Goal: Information Seeking & Learning: Check status

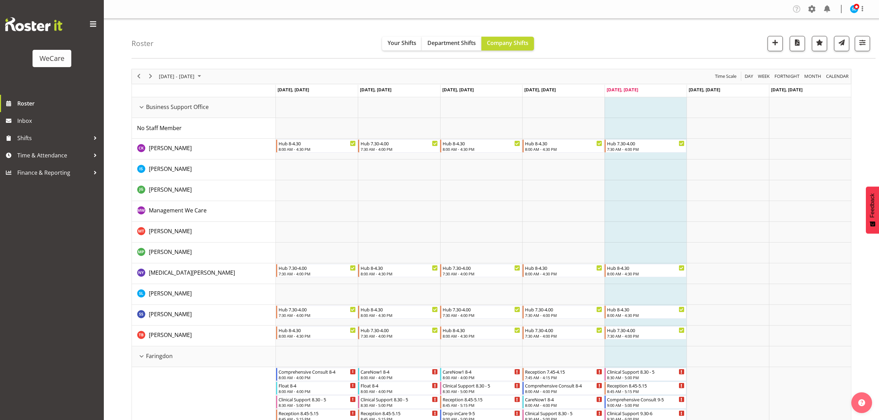
click at [286, 28] on div "Roster Your Shifts Department Shifts Company Shifts All Locations Clear Busines…" at bounding box center [503, 39] width 744 height 40
click at [859, 42] on span "button" at bounding box center [861, 42] width 9 height 9
click at [808, 80] on button "All Departments" at bounding box center [818, 85] width 92 height 15
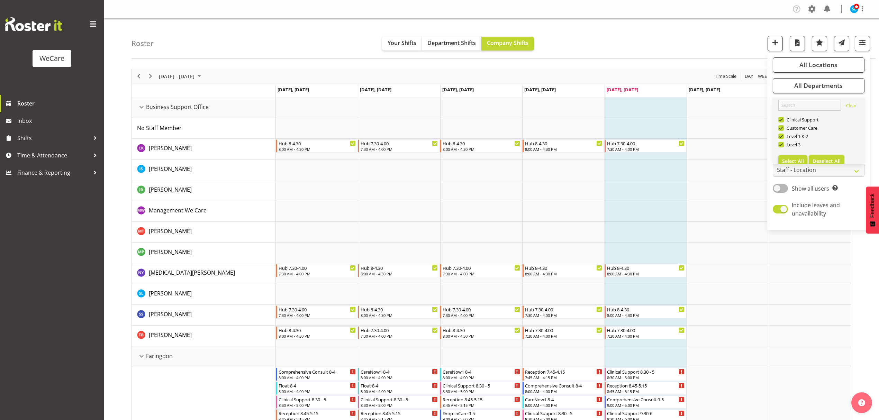
click at [819, 156] on button "Deselect All" at bounding box center [826, 161] width 36 height 12
checkbox input "false"
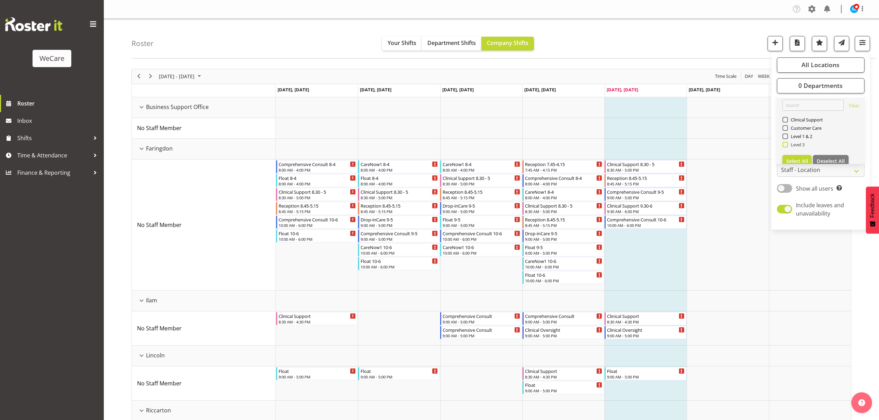
click at [785, 144] on span at bounding box center [785, 145] width 6 height 6
click at [785, 144] on input "Level 3" at bounding box center [784, 144] width 4 height 4
checkbox input "true"
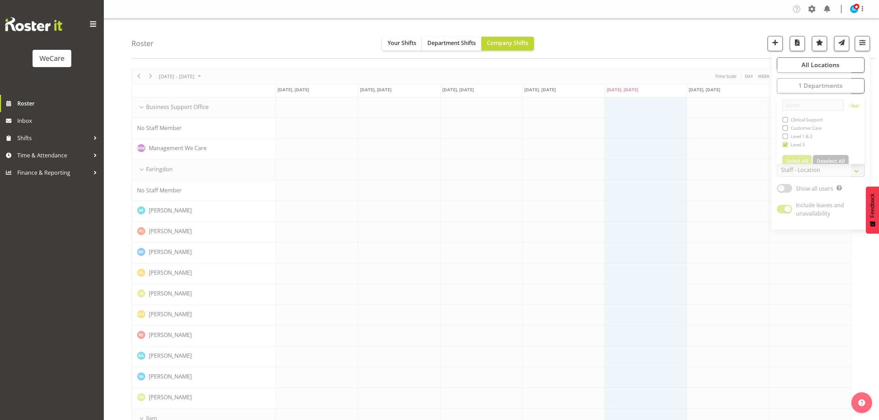
click at [693, 37] on div "Roster Your Shifts Department Shifts Company Shifts All Locations Clear Busines…" at bounding box center [503, 39] width 744 height 40
click at [858, 42] on span "button" at bounding box center [861, 42] width 9 height 9
click at [815, 66] on span "All Locations" at bounding box center [820, 65] width 38 height 8
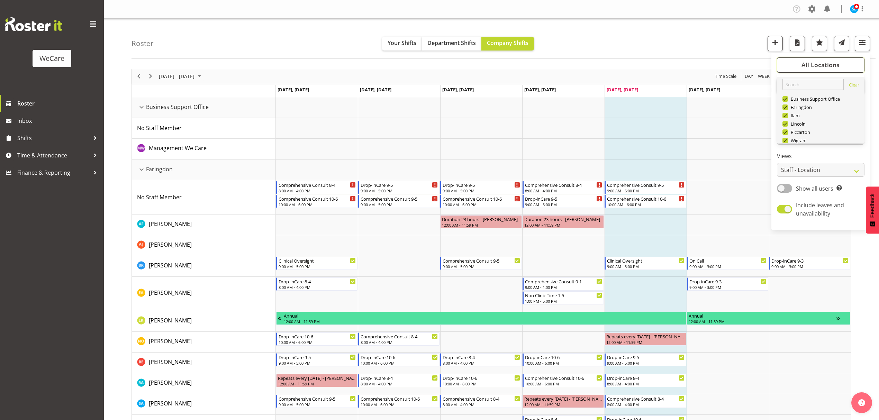
scroll to position [25, 0]
click at [829, 135] on span "Deselect All" at bounding box center [830, 132] width 28 height 7
checkbox input "false"
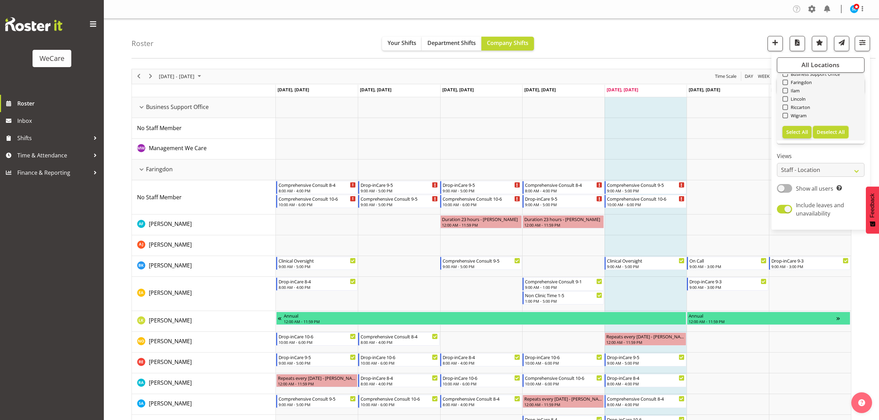
checkbox input "false"
click at [787, 117] on span at bounding box center [785, 116] width 6 height 6
click at [787, 117] on input "Wigram" at bounding box center [784, 115] width 4 height 4
checkbox input "true"
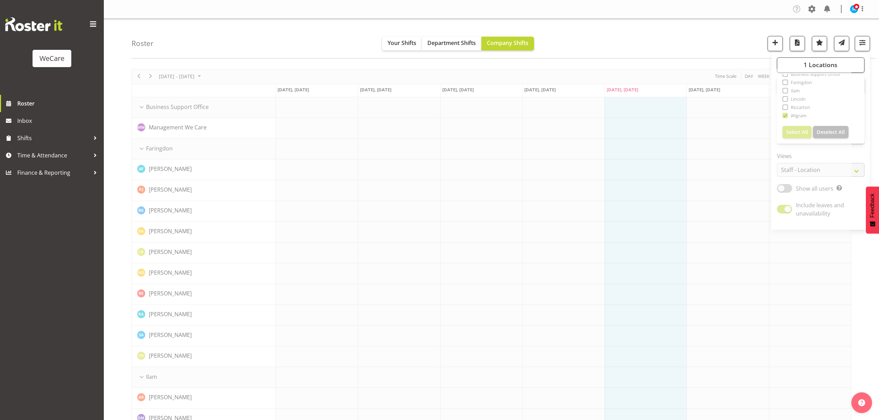
click at [698, 38] on div "Roster Your Shifts Department Shifts Company Shifts 1 Locations Clear Business …" at bounding box center [503, 39] width 744 height 40
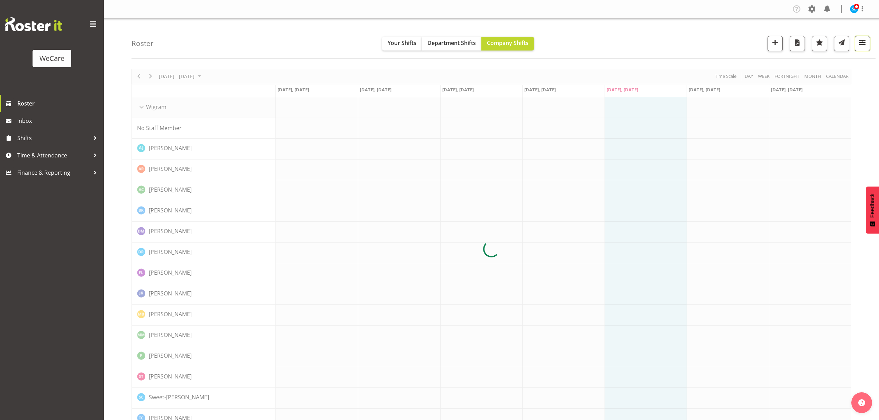
click at [861, 44] on span "button" at bounding box center [861, 42] width 9 height 9
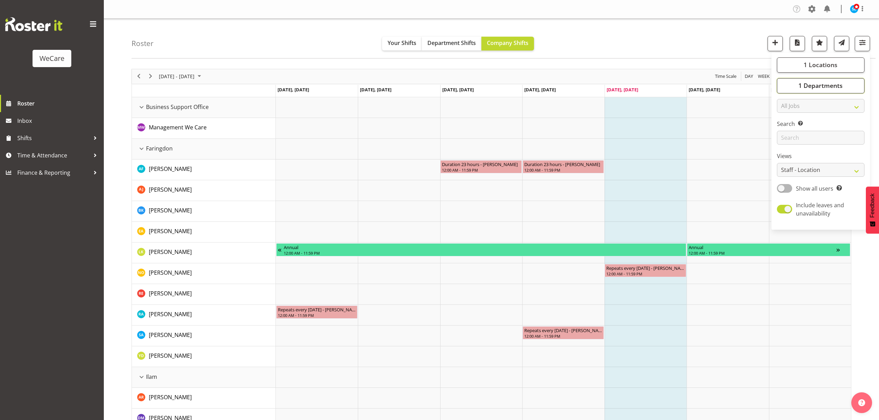
click at [857, 86] on button "1 Departments" at bounding box center [820, 85] width 88 height 15
click at [858, 65] on button "1 Locations" at bounding box center [820, 64] width 88 height 15
click at [695, 36] on div "Roster Your Shifts Department Shifts Company Shifts 1 Locations Clear Business …" at bounding box center [503, 39] width 744 height 40
click at [861, 40] on span "button" at bounding box center [861, 42] width 9 height 9
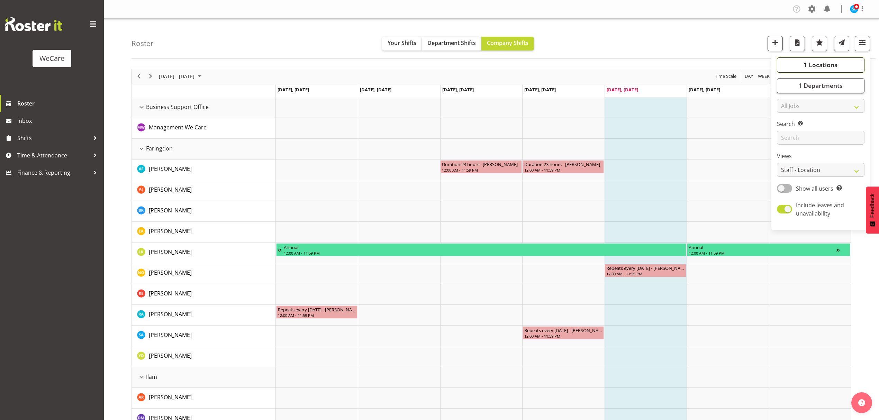
click at [843, 64] on button "1 Locations" at bounding box center [820, 64] width 88 height 15
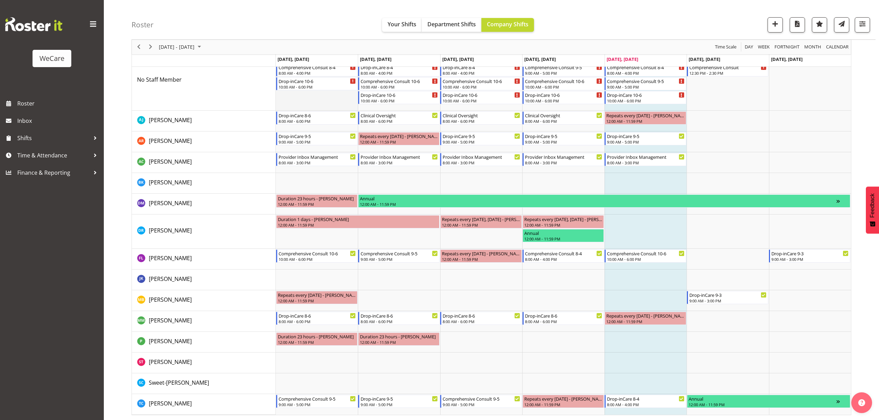
scroll to position [70, 0]
click at [186, 50] on span "[DATE] - [DATE]" at bounding box center [176, 47] width 37 height 9
click at [165, 100] on span "6" at bounding box center [166, 100] width 10 height 10
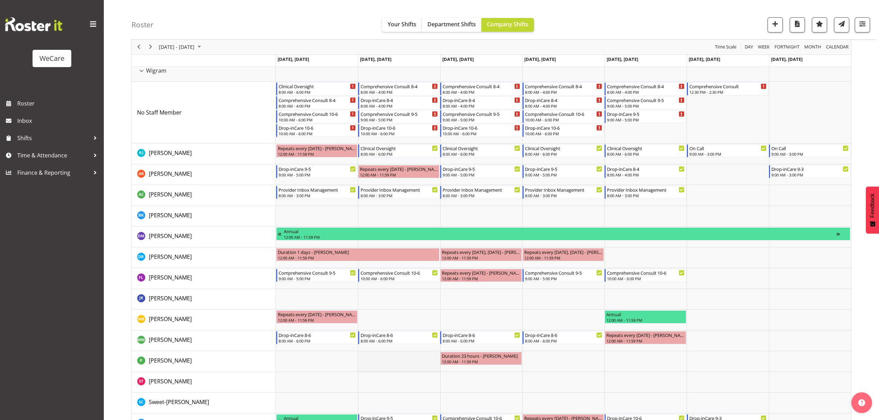
scroll to position [56, 0]
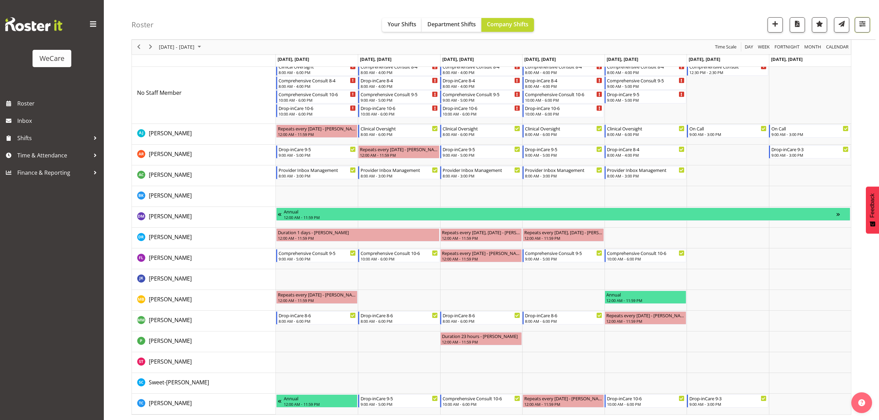
click at [866, 28] on button "button" at bounding box center [861, 24] width 15 height 15
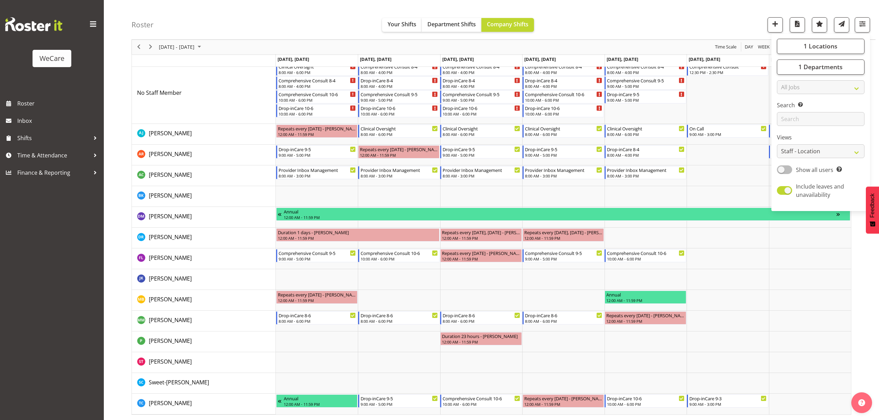
click at [788, 173] on span at bounding box center [783, 169] width 15 height 9
click at [781, 172] on input "Show all users Show only rostered employees" at bounding box center [778, 169] width 4 height 4
checkbox input "true"
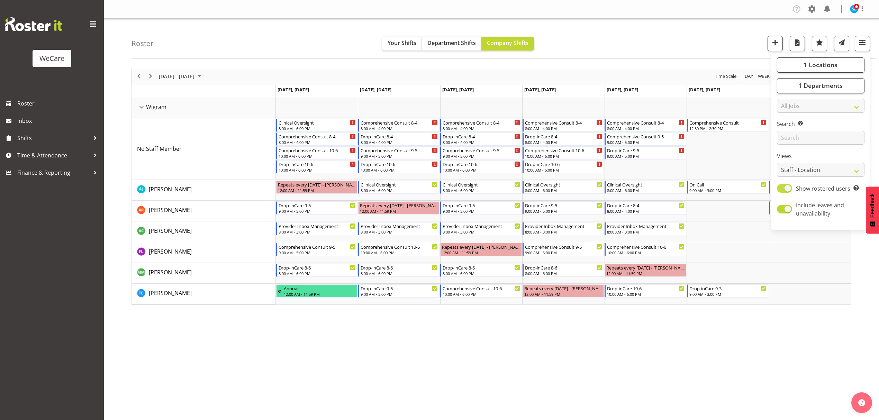
scroll to position [0, 0]
click at [753, 338] on div "October 06 - 12, 2025 Today Day Week Fortnight Month calendar Month Agenda Time…" at bounding box center [504, 202] width 747 height 277
click at [243, 365] on div "Company Settings Roles & Skills Tasks Jobs Employees Locations & Departments Ac…" at bounding box center [491, 210] width 775 height 420
click at [866, 40] on span "button" at bounding box center [861, 42] width 9 height 9
click at [586, 39] on div "Roster Your Shifts Department Shifts Company Shifts 1 Locations Clear Business …" at bounding box center [503, 39] width 744 height 40
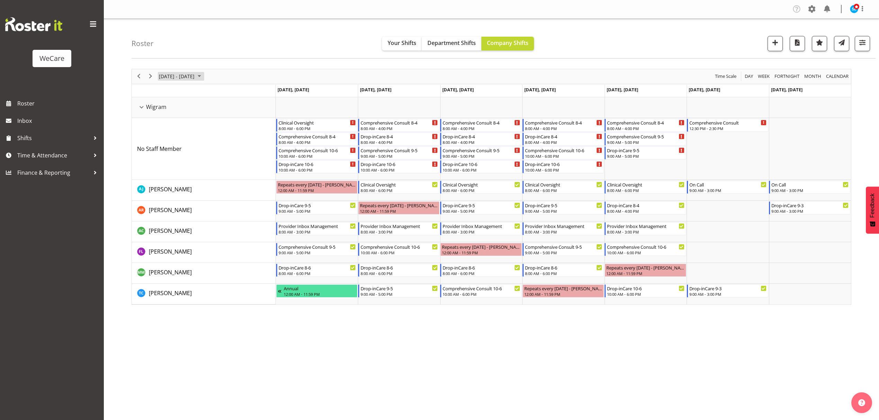
click at [172, 73] on span "October 06 - 12, 2025" at bounding box center [176, 76] width 37 height 9
click at [260, 28] on div "Roster Your Shifts Department Shifts Company Shifts 1 Locations Clear Business …" at bounding box center [503, 39] width 744 height 40
click at [864, 47] on span "button" at bounding box center [861, 42] width 9 height 9
click at [862, 47] on span "button" at bounding box center [861, 42] width 9 height 9
click at [862, 46] on span "button" at bounding box center [861, 42] width 9 height 9
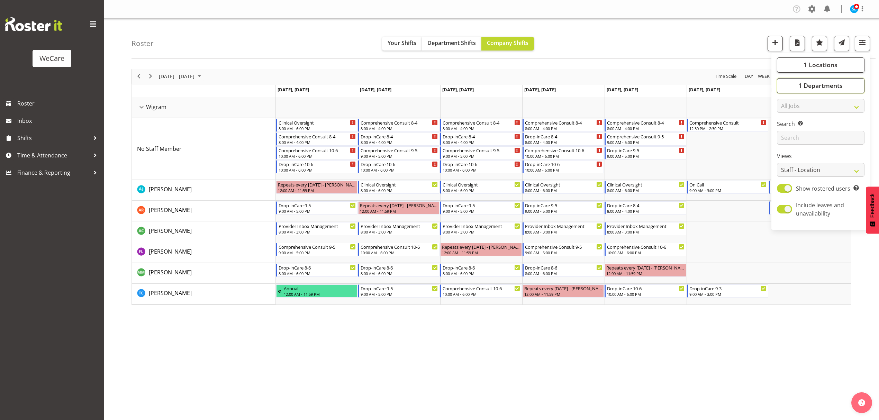
click at [838, 83] on span "1 Departments" at bounding box center [820, 85] width 44 height 8
click at [837, 84] on span "1 Departments" at bounding box center [820, 85] width 44 height 8
click at [849, 71] on button "1 Locations" at bounding box center [820, 64] width 88 height 15
click at [849, 72] on button "1 Locations" at bounding box center [820, 64] width 88 height 15
click at [840, 93] on div "1 Locations Clear Business Support Office Faringdon Ilam Lincoln Riccarton Wigr…" at bounding box center [820, 141] width 99 height 172
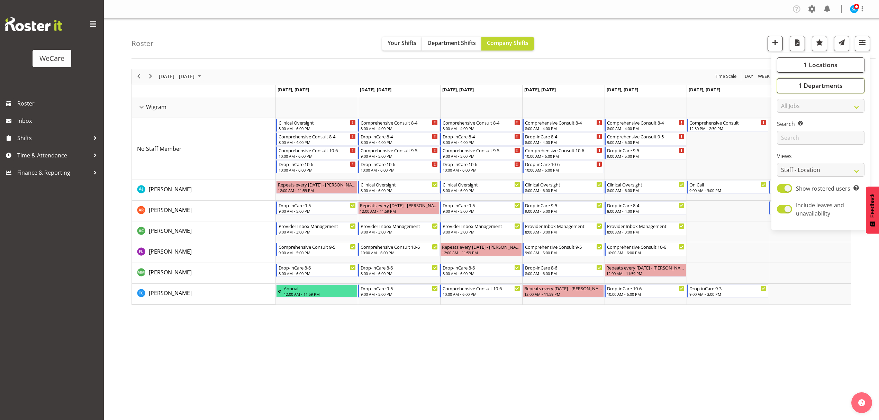
click at [840, 89] on span "1 Departments" at bounding box center [820, 85] width 44 height 8
click at [785, 144] on span at bounding box center [785, 145] width 6 height 6
click at [785, 144] on input "Level 3" at bounding box center [784, 144] width 4 height 4
checkbox input "false"
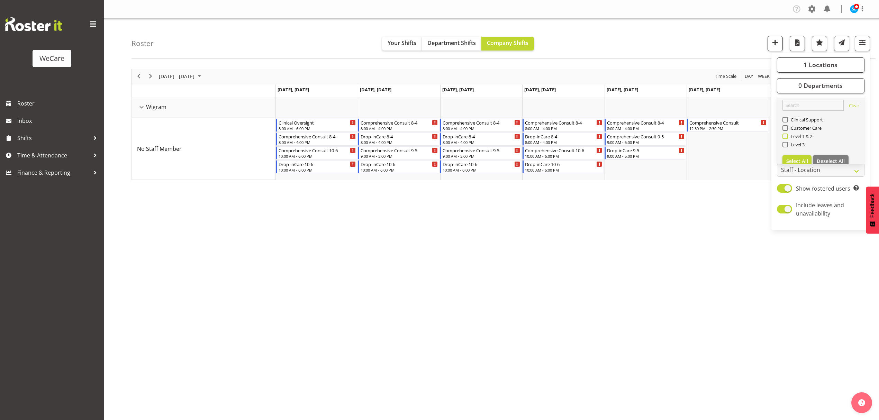
click at [785, 136] on span at bounding box center [785, 137] width 6 height 6
click at [785, 136] on input "Level 1 & 2" at bounding box center [784, 136] width 4 height 4
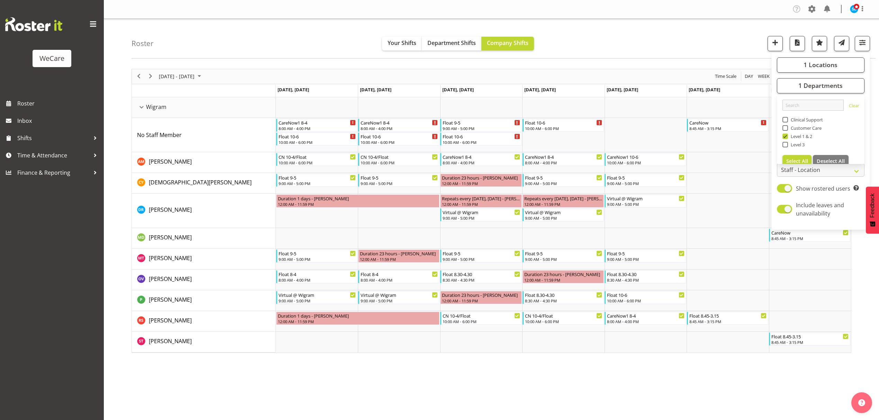
click at [688, 38] on div "Roster Your Shifts Department Shifts Company Shifts 1 Locations Clear Business …" at bounding box center [503, 39] width 744 height 40
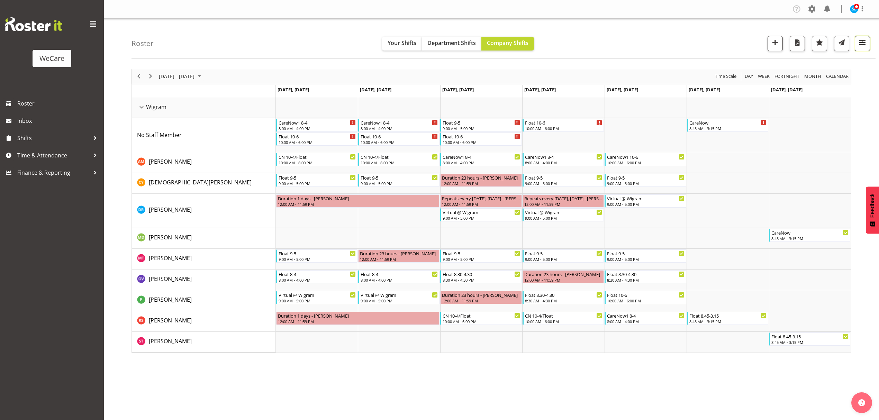
click at [865, 46] on span "button" at bounding box center [861, 42] width 9 height 9
click at [847, 84] on button "1 Departments" at bounding box center [820, 85] width 88 height 15
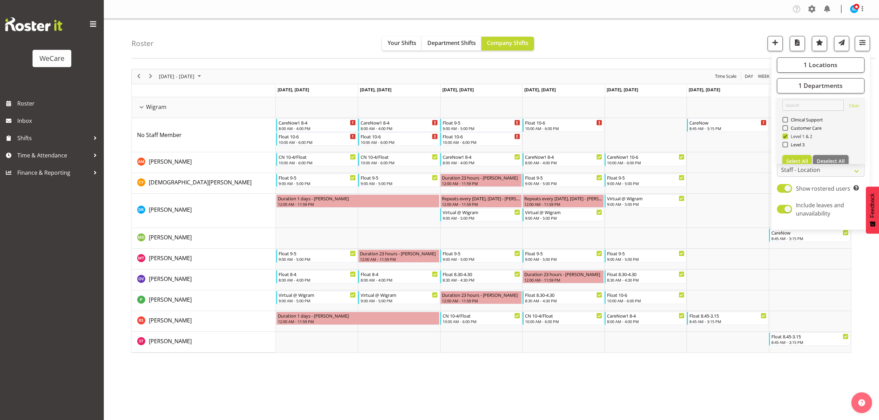
click at [799, 136] on span "Level 1 & 2" at bounding box center [800, 137] width 25 height 6
click at [787, 136] on input "Level 1 & 2" at bounding box center [784, 136] width 4 height 4
checkbox input "false"
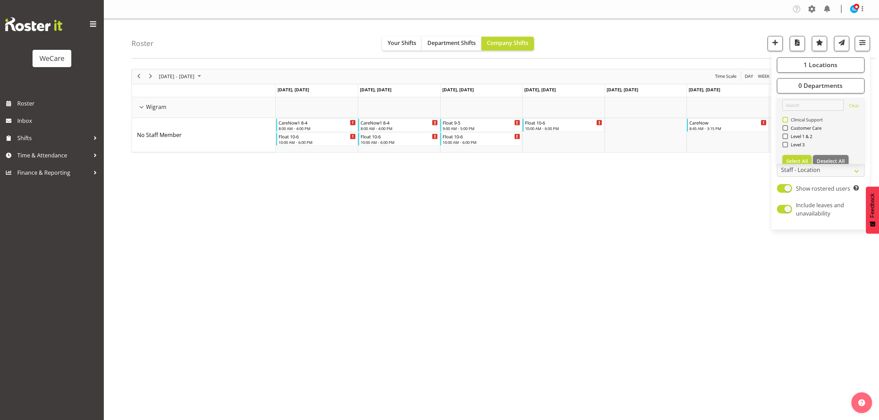
click at [800, 119] on span "Clinical Support" at bounding box center [805, 120] width 35 height 6
click at [787, 119] on input "Clinical Support" at bounding box center [784, 119] width 4 height 4
checkbox input "true"
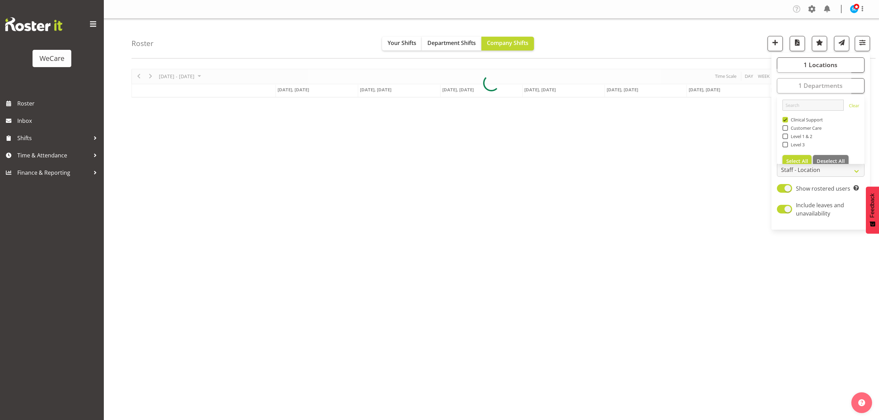
click at [622, 34] on div "Roster Your Shifts Department Shifts Company Shifts 1 Locations Clear Business …" at bounding box center [503, 39] width 744 height 40
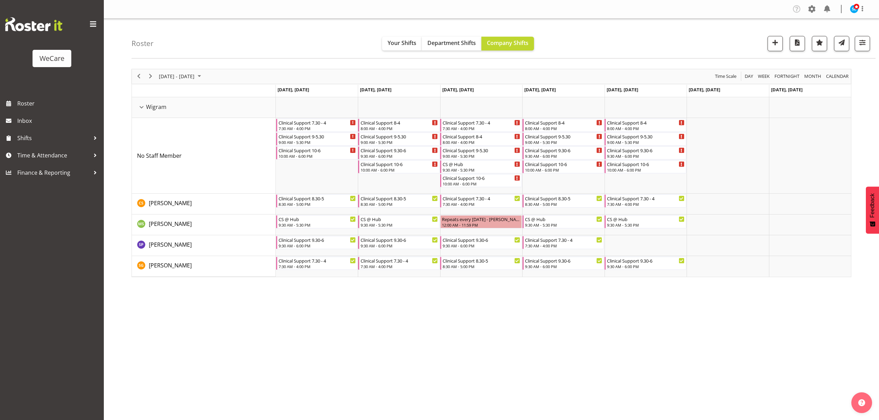
click at [862, 73] on div "October 06 - 12, 2025 Today Day Week Fortnight Month calendar Month Agenda Time…" at bounding box center [504, 202] width 747 height 277
click at [862, 50] on button "button" at bounding box center [861, 43] width 15 height 15
click at [835, 83] on span "1 Departments" at bounding box center [820, 85] width 44 height 8
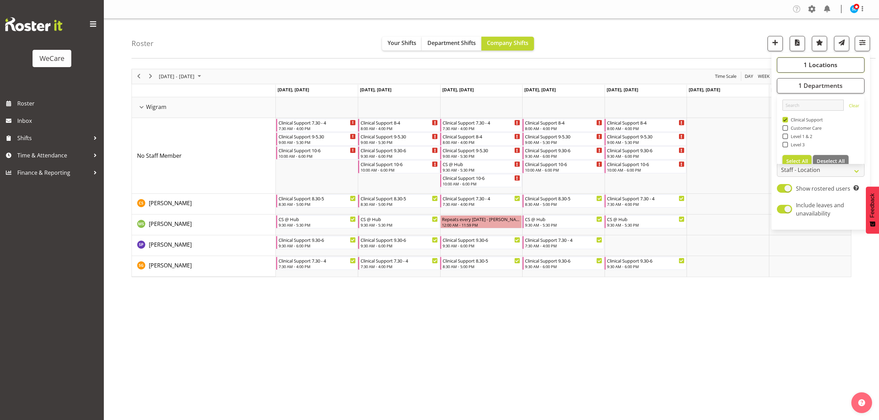
click at [804, 66] on span "1 Locations" at bounding box center [820, 65] width 34 height 8
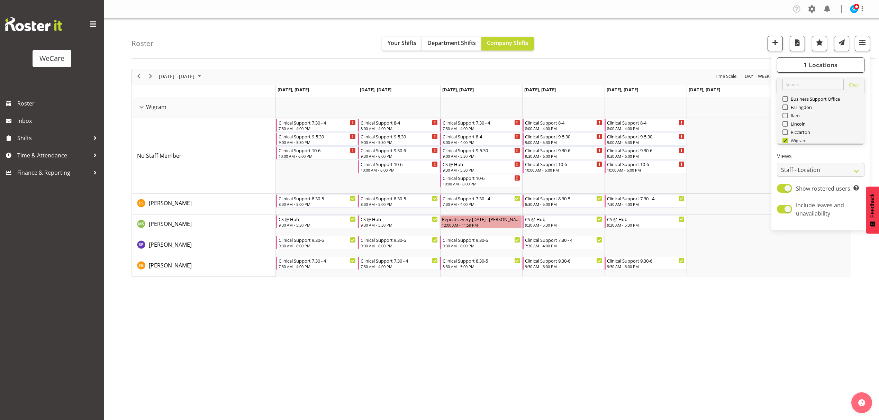
click at [792, 140] on span "Wigram" at bounding box center [797, 141] width 19 height 6
click at [787, 140] on input "Wigram" at bounding box center [784, 140] width 4 height 4
checkbox input "false"
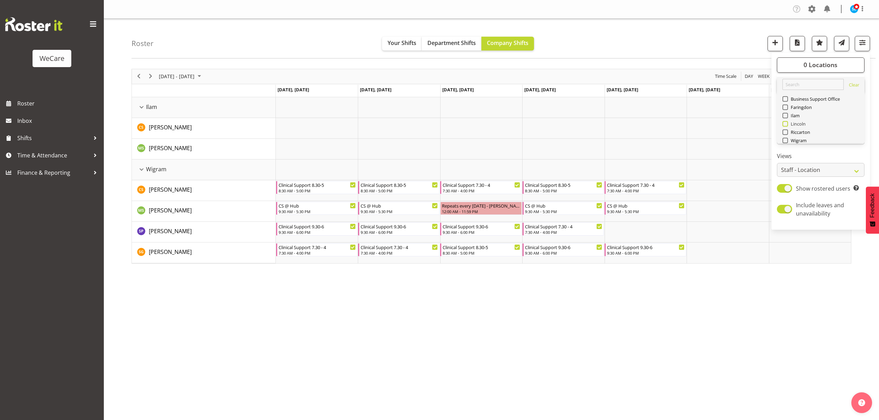
click at [792, 122] on span "Lincoln" at bounding box center [797, 124] width 18 height 6
click at [787, 122] on input "Lincoln" at bounding box center [784, 123] width 4 height 4
checkbox input "true"
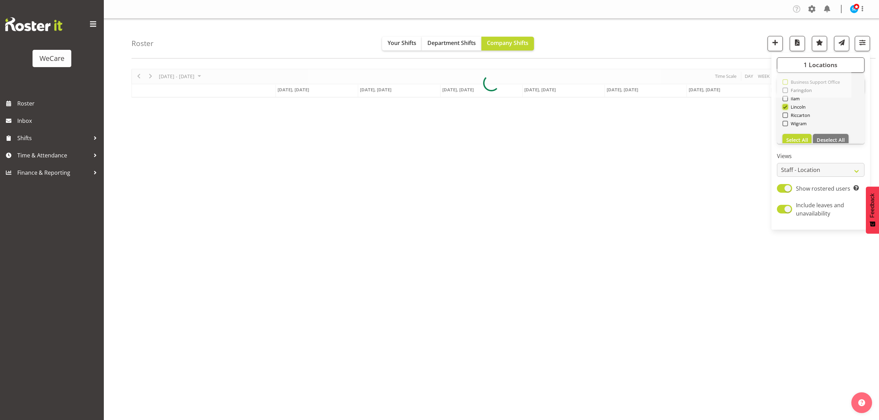
scroll to position [25, 0]
click at [717, 36] on div "Roster Your Shifts Department Shifts Company Shifts 1 Locations Clear Business …" at bounding box center [503, 39] width 744 height 40
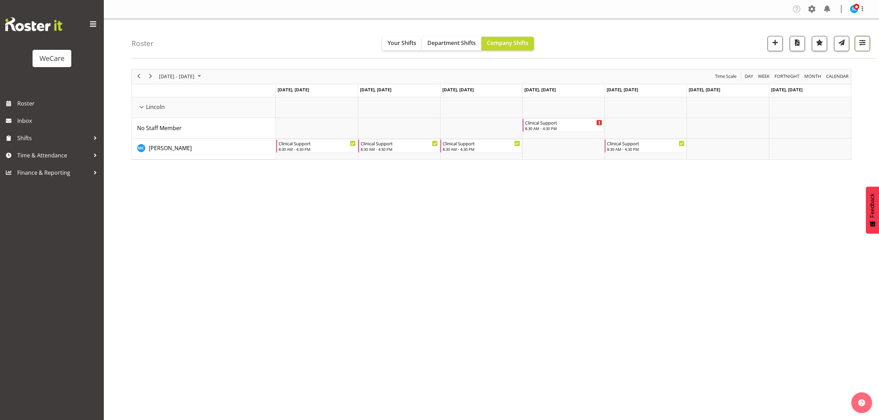
click at [861, 46] on span "button" at bounding box center [861, 42] width 9 height 9
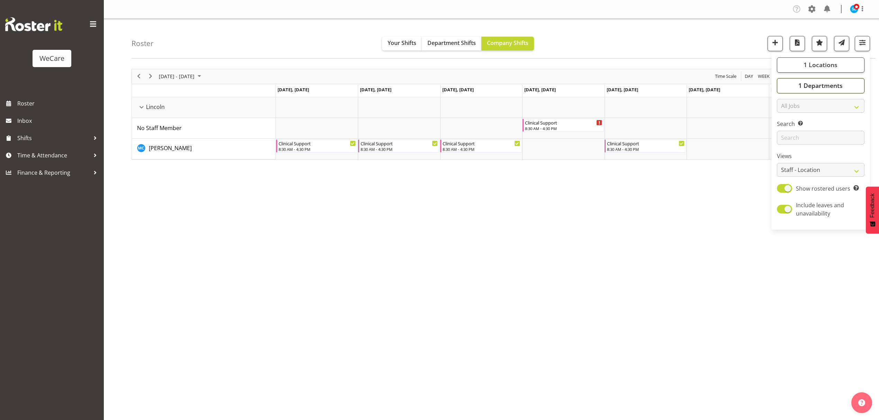
click at [847, 82] on button "1 Departments" at bounding box center [820, 85] width 88 height 15
click at [786, 120] on span at bounding box center [785, 120] width 6 height 6
click at [786, 120] on input "Clinical Support" at bounding box center [784, 119] width 4 height 4
checkbox input "false"
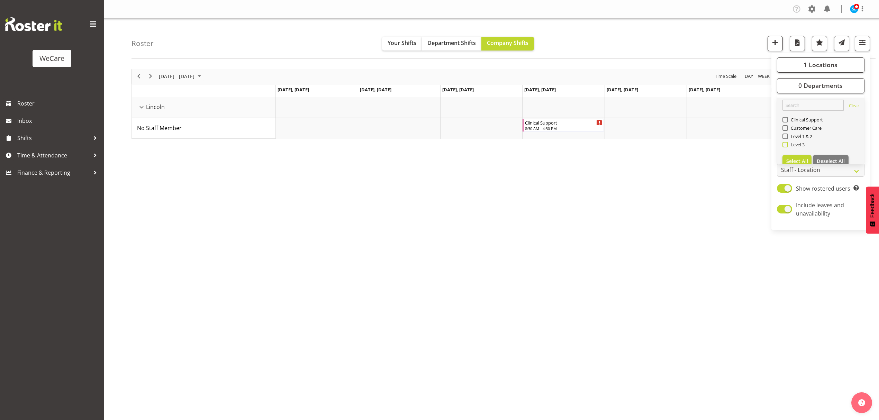
click at [783, 145] on span at bounding box center [785, 145] width 6 height 6
click at [783, 145] on input "Level 3" at bounding box center [784, 144] width 4 height 4
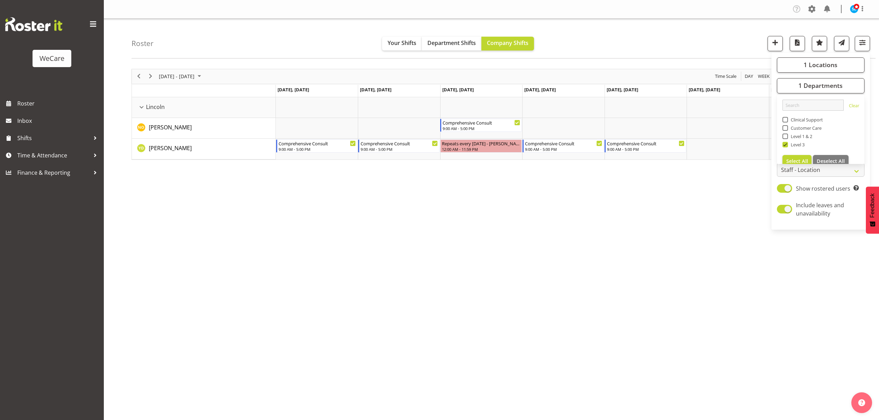
click at [751, 293] on div "October 06 - 12, 2025 Today Day Week Fortnight Month calendar Month Agenda Time…" at bounding box center [504, 202] width 747 height 277
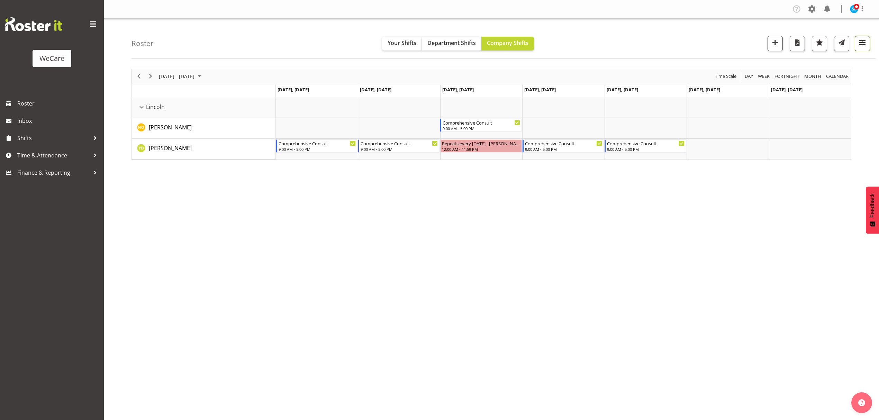
click at [857, 44] on span "button" at bounding box center [861, 42] width 9 height 9
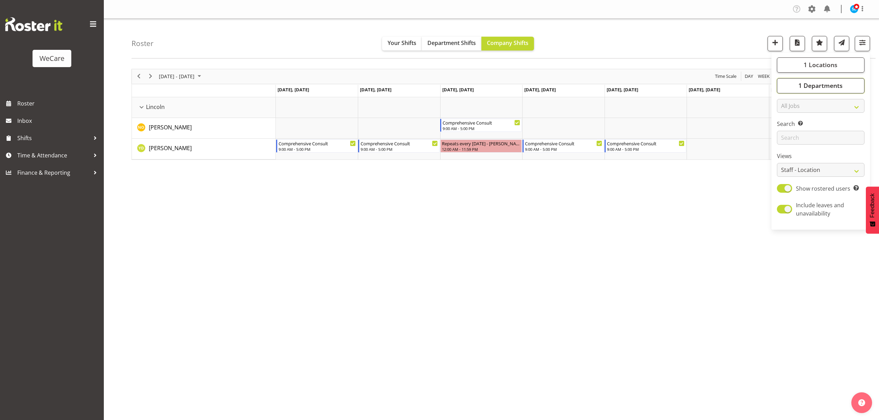
click at [832, 90] on button "1 Departments" at bounding box center [820, 85] width 88 height 15
click at [831, 68] on span "1 Locations" at bounding box center [820, 65] width 34 height 8
click at [607, 24] on div "Roster Your Shifts Department Shifts Company Shifts 1 Locations Clear Business …" at bounding box center [503, 39] width 744 height 40
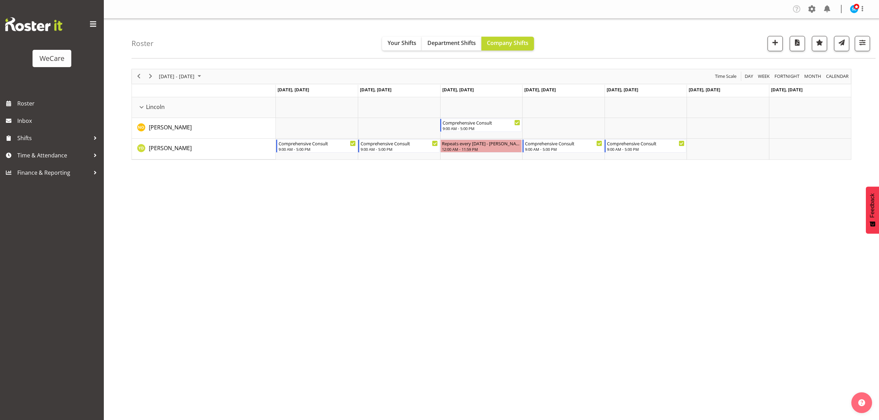
click at [540, 280] on div "October 06 - 12, 2025 Today Day Week Fortnight Month calendar Month Agenda Time…" at bounding box center [504, 202] width 747 height 277
click at [860, 44] on span "button" at bounding box center [861, 42] width 9 height 9
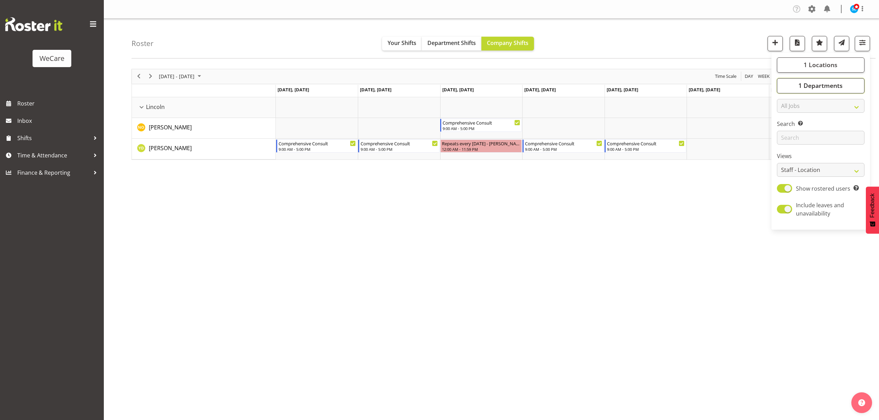
click at [845, 81] on button "1 Departments" at bounding box center [820, 85] width 88 height 15
click at [806, 66] on span "1 Locations" at bounding box center [820, 65] width 34 height 8
click at [735, 42] on div "Roster Your Shifts Department Shifts Company Shifts 1 Locations Clear Business …" at bounding box center [503, 39] width 744 height 40
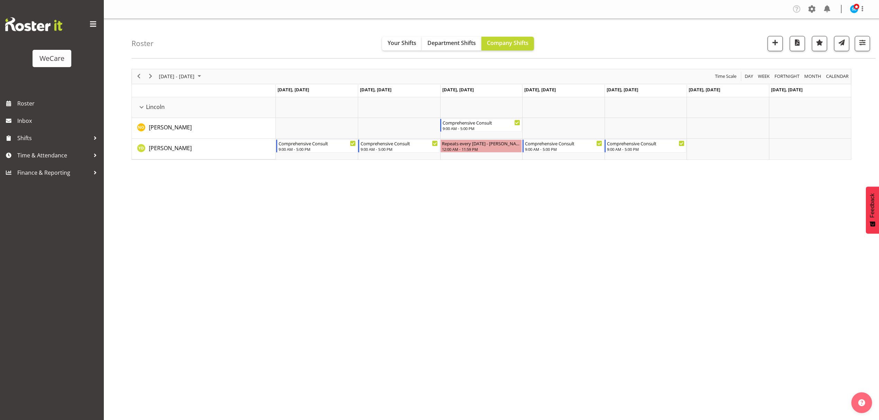
click at [870, 44] on div "Roster Your Shifts Department Shifts Company Shifts 1 Locations Clear Business …" at bounding box center [503, 39] width 744 height 40
click at [868, 44] on button "button" at bounding box center [861, 43] width 15 height 15
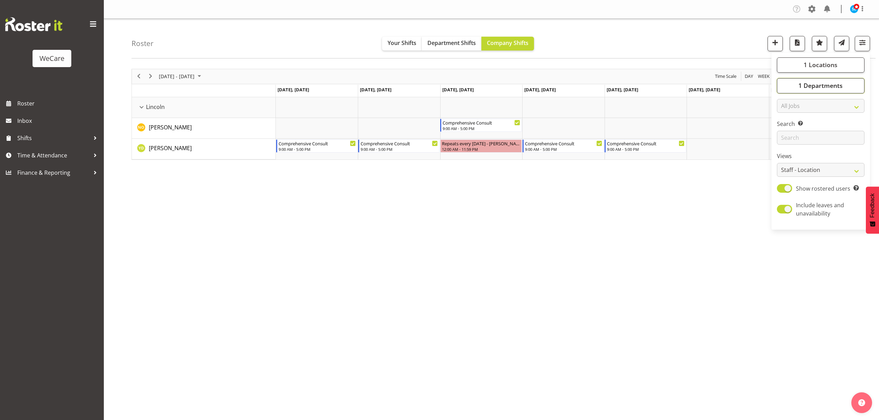
click at [828, 91] on button "1 Departments" at bounding box center [820, 85] width 88 height 15
click at [784, 146] on span at bounding box center [785, 145] width 6 height 6
click at [784, 146] on input "Level 3" at bounding box center [784, 144] width 4 height 4
checkbox input "false"
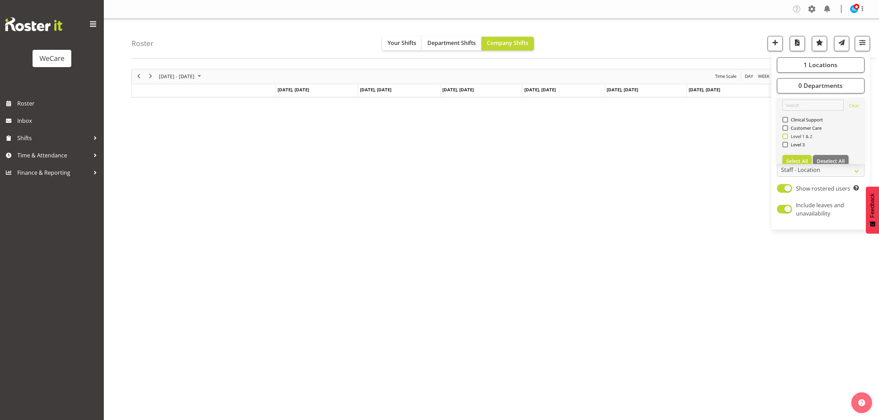
click at [786, 138] on span at bounding box center [785, 137] width 6 height 6
click at [786, 138] on input "Level 1 & 2" at bounding box center [784, 136] width 4 height 4
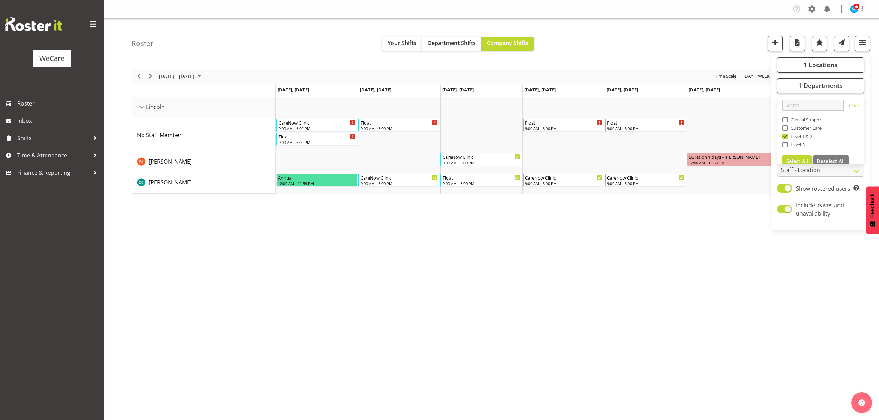
click at [791, 295] on div "October 06 - 12, 2025 Today Day Week Fortnight Month calendar Month Agenda Time…" at bounding box center [504, 202] width 747 height 277
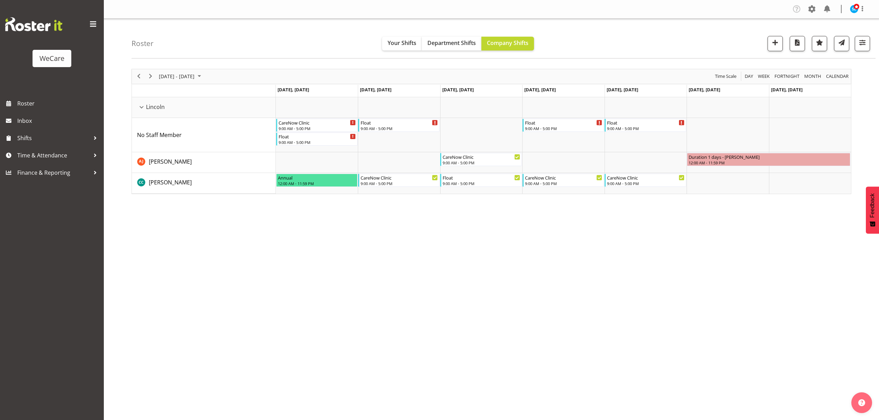
click at [586, 230] on div "October 06 - 12, 2025 Today Day Week Fortnight Month calendar Month Agenda Time…" at bounding box center [504, 202] width 747 height 277
click at [861, 39] on span "button" at bounding box center [861, 42] width 9 height 9
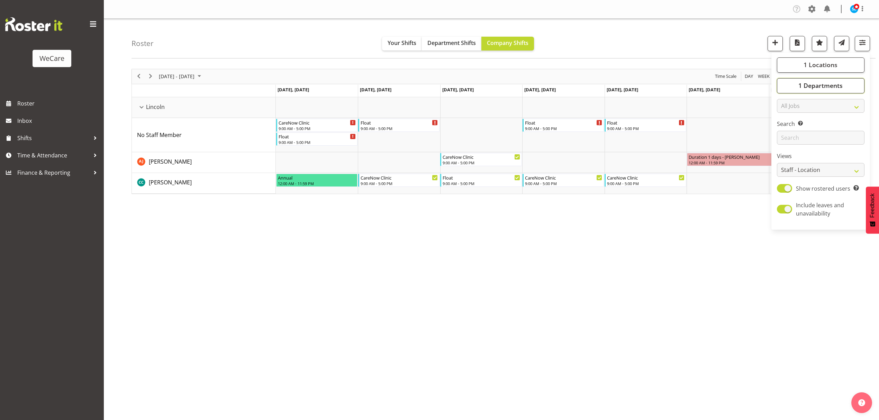
click at [840, 82] on span "1 Departments" at bounding box center [820, 85] width 44 height 8
click at [784, 134] on span at bounding box center [785, 137] width 6 height 6
click at [784, 134] on input "Level 1 & 2" at bounding box center [784, 136] width 4 height 4
checkbox input "false"
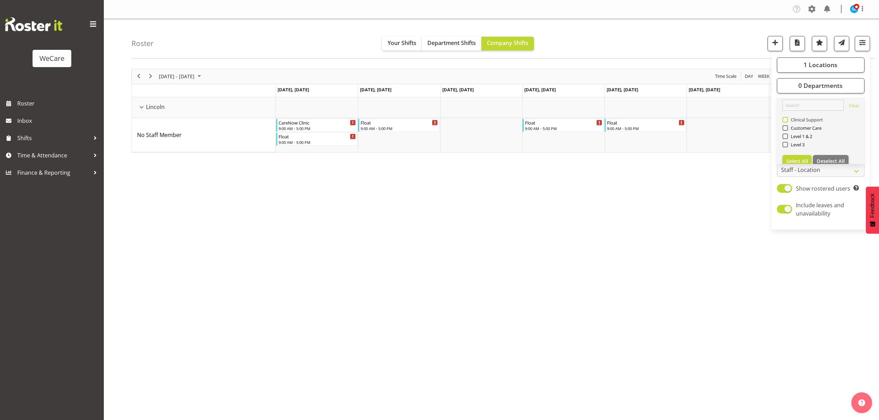
click at [786, 121] on span at bounding box center [785, 120] width 6 height 6
click at [786, 121] on input "Clinical Support" at bounding box center [784, 119] width 4 height 4
checkbox input "true"
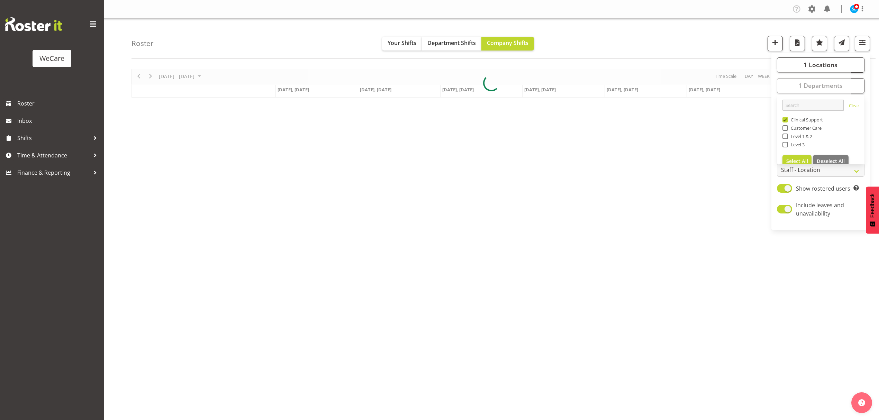
click at [753, 286] on div "October 06 - 12, 2025 Today Day Week Fortnight Month calendar Month Agenda Time…" at bounding box center [504, 202] width 747 height 277
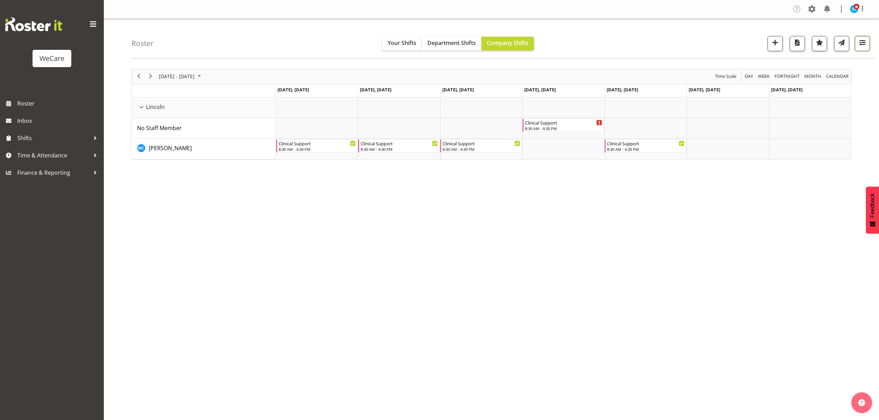
click at [863, 44] on span "button" at bounding box center [861, 42] width 9 height 9
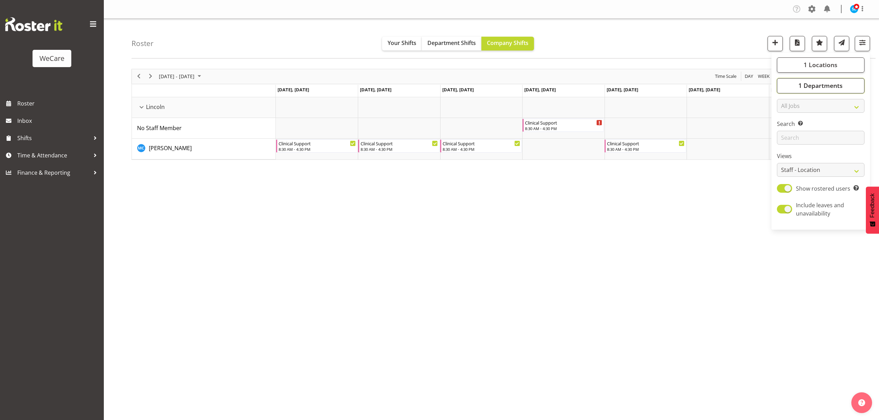
click at [840, 89] on span "1 Departments" at bounding box center [820, 85] width 44 height 8
click at [840, 133] on div "Level 1 & 2" at bounding box center [820, 137] width 77 height 8
click at [703, 39] on div "Roster Your Shifts Department Shifts Company Shifts 1 Locations Clear Business …" at bounding box center [503, 39] width 744 height 40
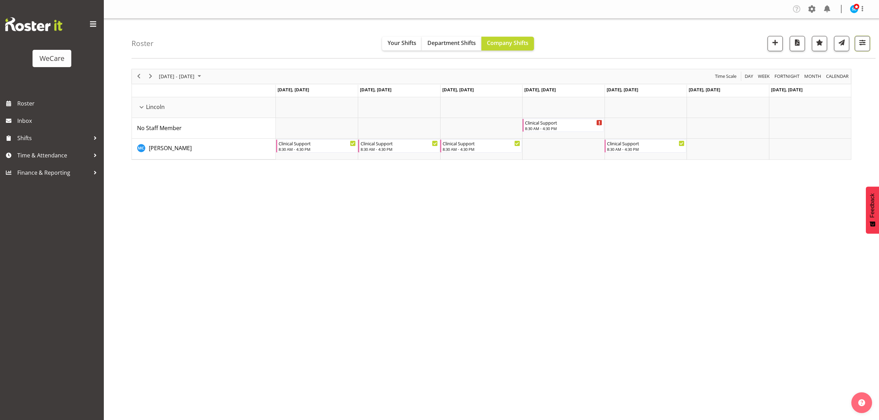
click at [858, 47] on span "button" at bounding box center [861, 42] width 9 height 9
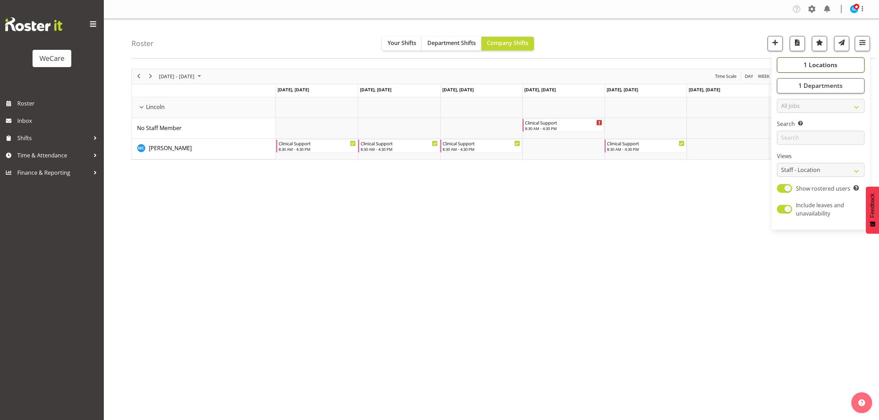
click at [847, 67] on button "1 Locations" at bounding box center [820, 64] width 88 height 15
click at [857, 61] on button "1 Locations" at bounding box center [820, 64] width 88 height 15
click at [857, 84] on button "1 Departments" at bounding box center [820, 85] width 88 height 15
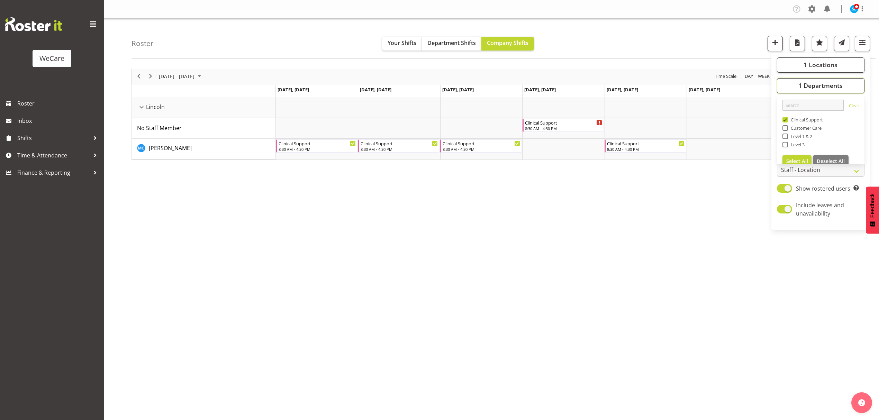
click at [857, 84] on button "1 Departments" at bounding box center [820, 85] width 88 height 15
click at [854, 65] on button "1 Locations" at bounding box center [820, 64] width 88 height 15
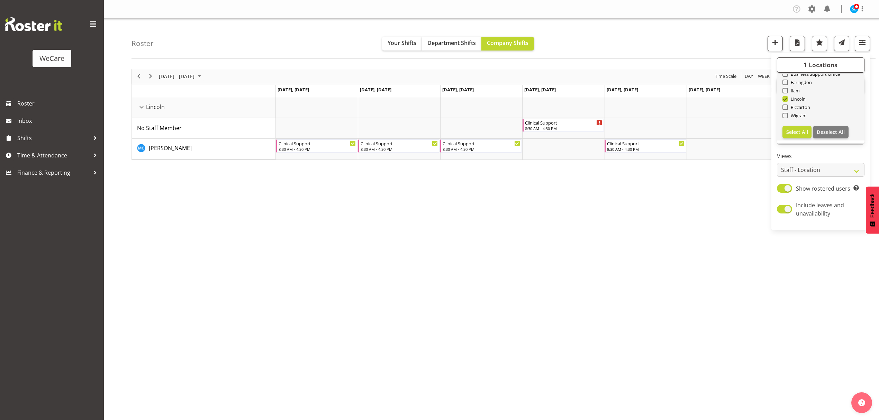
click at [783, 97] on span at bounding box center [785, 99] width 6 height 6
click at [783, 97] on input "Lincoln" at bounding box center [784, 98] width 4 height 4
checkbox input "false"
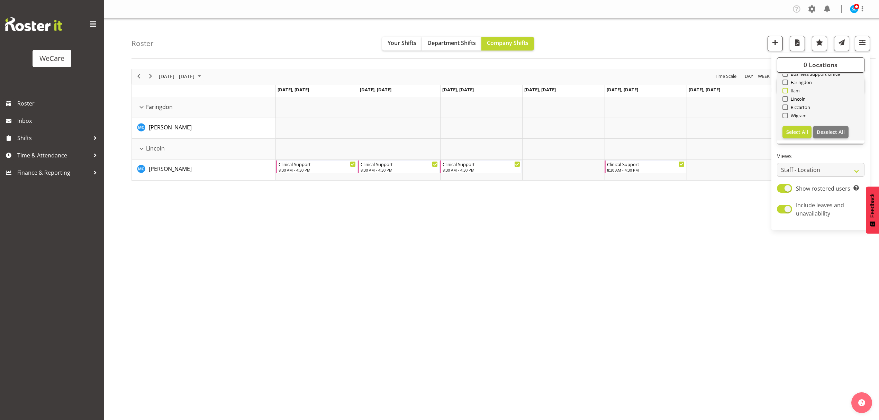
click at [786, 90] on span at bounding box center [785, 91] width 6 height 6
click at [786, 90] on input "Ilam" at bounding box center [784, 90] width 4 height 4
checkbox input "true"
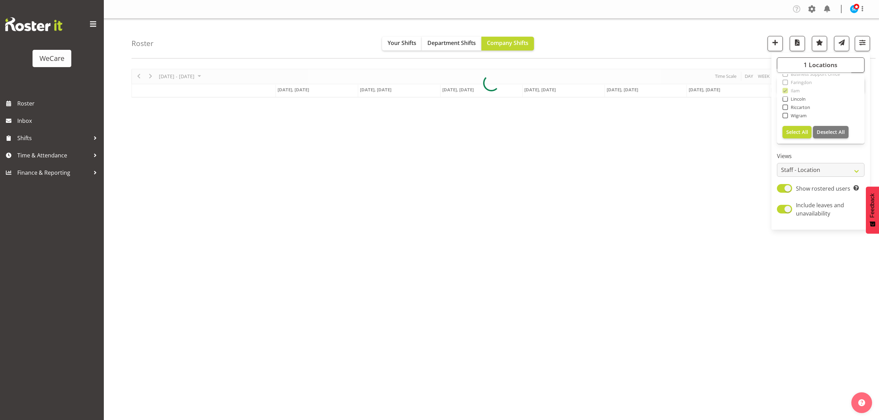
click at [698, 39] on div "Roster Your Shifts Department Shifts Company Shifts 1 Locations Clear Business …" at bounding box center [503, 39] width 744 height 40
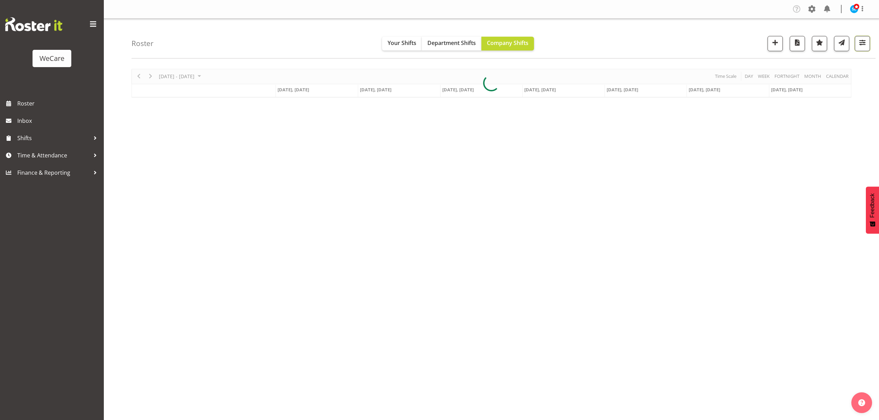
click at [867, 39] on button "button" at bounding box center [861, 43] width 15 height 15
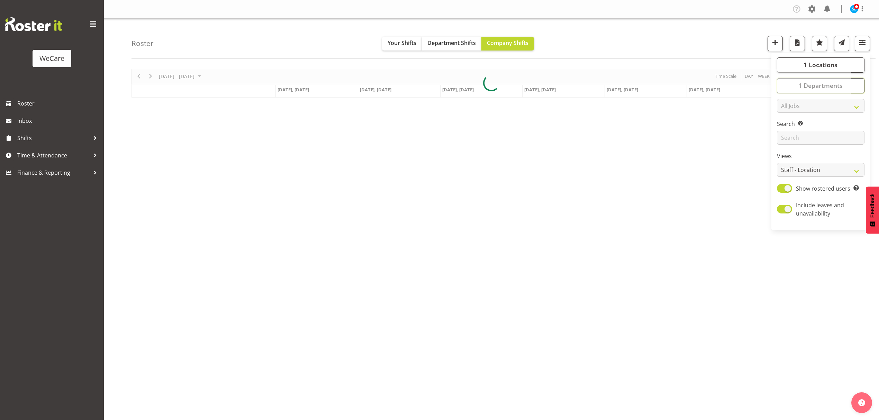
click at [852, 86] on button "1 Departments" at bounding box center [820, 85] width 88 height 15
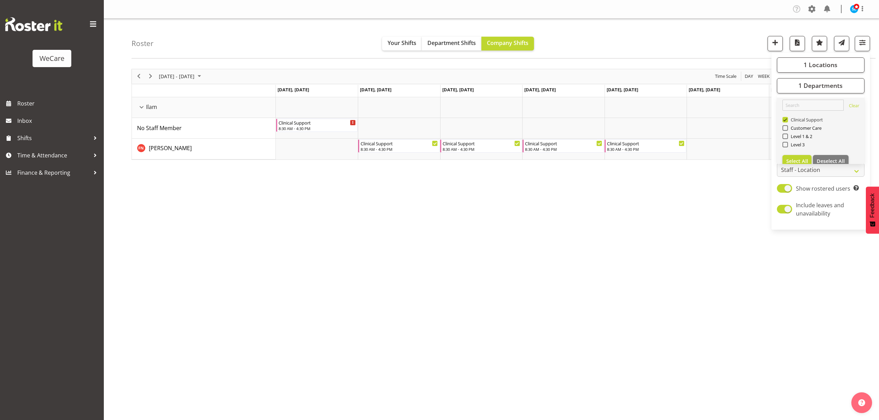
click at [784, 120] on span at bounding box center [785, 120] width 6 height 6
click at [784, 120] on input "Clinical Support" at bounding box center [784, 119] width 4 height 4
checkbox input "false"
click at [784, 144] on span at bounding box center [785, 145] width 6 height 6
click at [784, 144] on input "Level 3" at bounding box center [784, 144] width 4 height 4
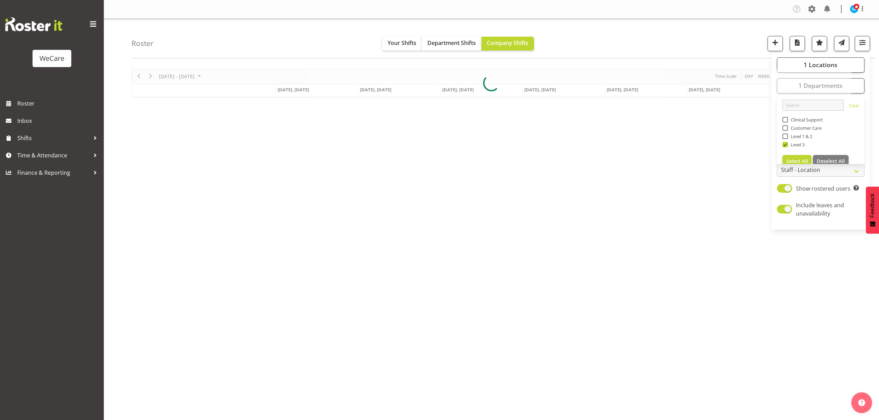
click at [648, 41] on div "Roster Your Shifts Department Shifts Company Shifts 1 Locations Clear Business …" at bounding box center [503, 39] width 744 height 40
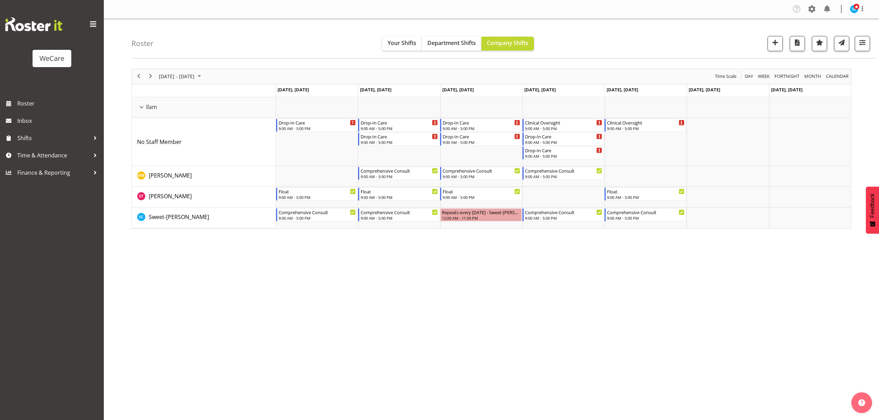
click at [482, 298] on div "October 06 - 12, 2025 Today Day Week Fortnight Month calendar Month Agenda Time…" at bounding box center [504, 202] width 747 height 277
click at [865, 42] on span "button" at bounding box center [861, 42] width 9 height 9
click at [831, 84] on span "1 Departments" at bounding box center [820, 85] width 44 height 8
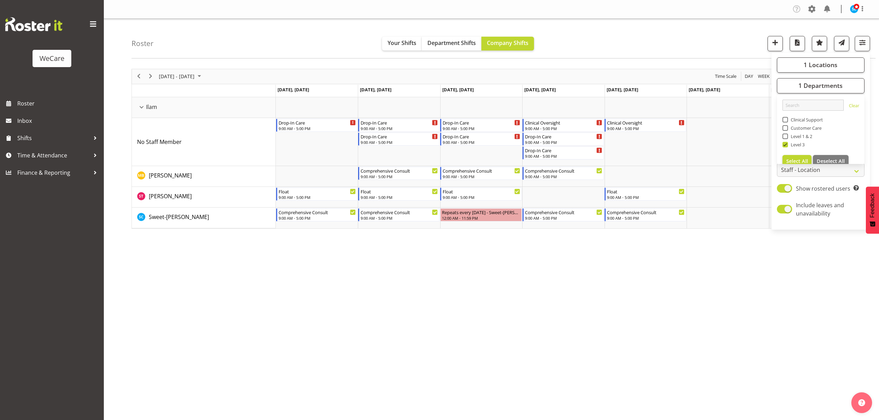
click at [785, 144] on span at bounding box center [785, 145] width 6 height 6
click at [785, 144] on input "Level 3" at bounding box center [784, 144] width 4 height 4
checkbox input "false"
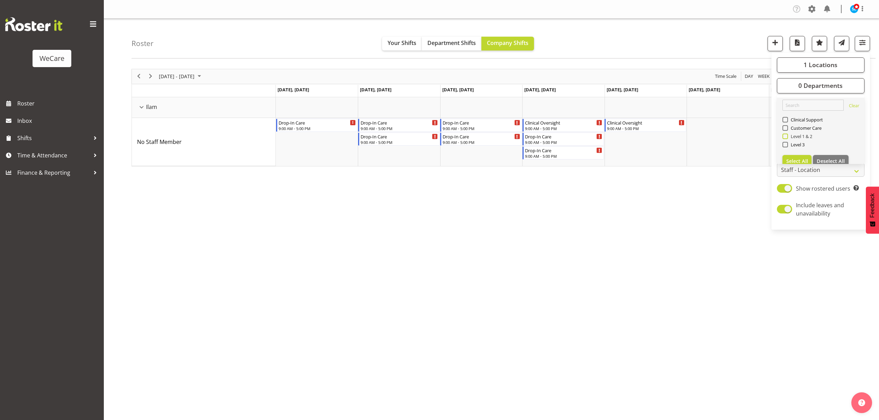
click at [785, 137] on span at bounding box center [785, 137] width 6 height 6
click at [785, 137] on input "Level 1 & 2" at bounding box center [784, 136] width 4 height 4
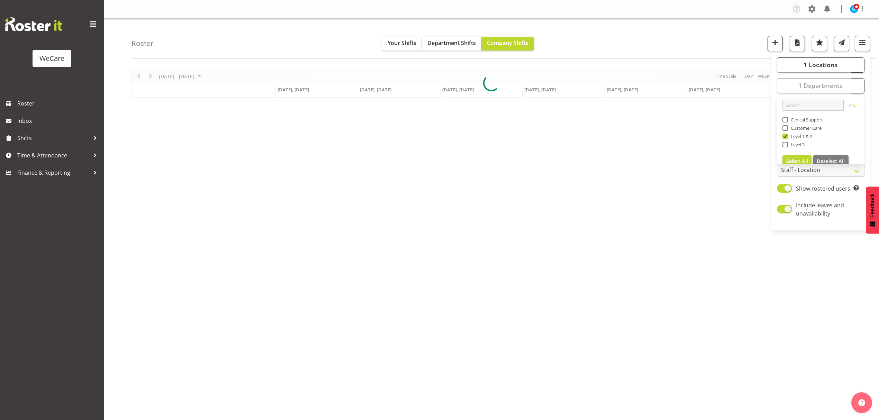
click at [565, 43] on div "Roster Your Shifts Department Shifts Company Shifts 1 Locations Clear Business …" at bounding box center [503, 39] width 744 height 40
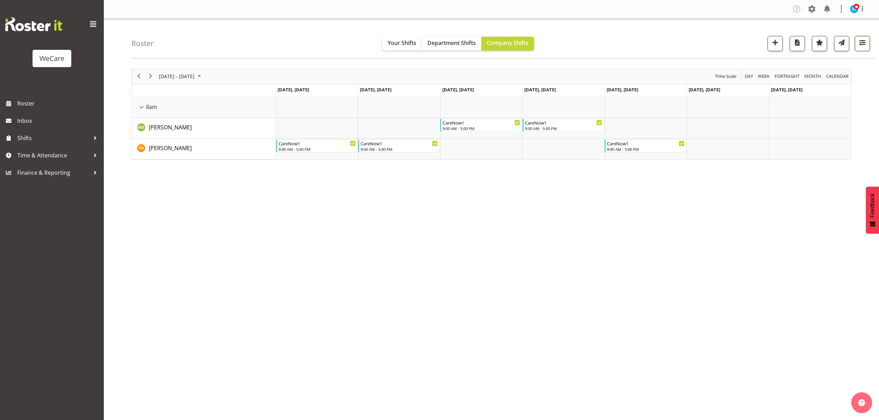
click at [858, 45] on span "button" at bounding box center [861, 42] width 9 height 9
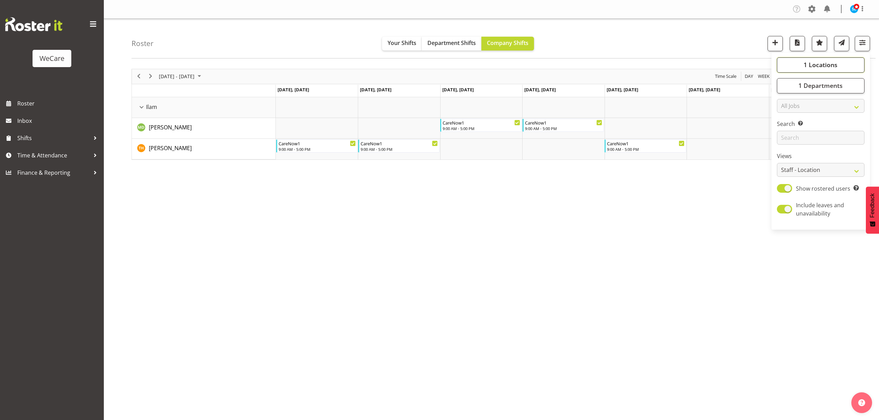
click at [815, 66] on span "1 Locations" at bounding box center [820, 65] width 34 height 8
click at [812, 79] on button "1 Departments" at bounding box center [820, 85] width 88 height 15
click at [784, 136] on span at bounding box center [785, 137] width 6 height 6
click at [784, 136] on input "Level 1 & 2" at bounding box center [784, 136] width 4 height 4
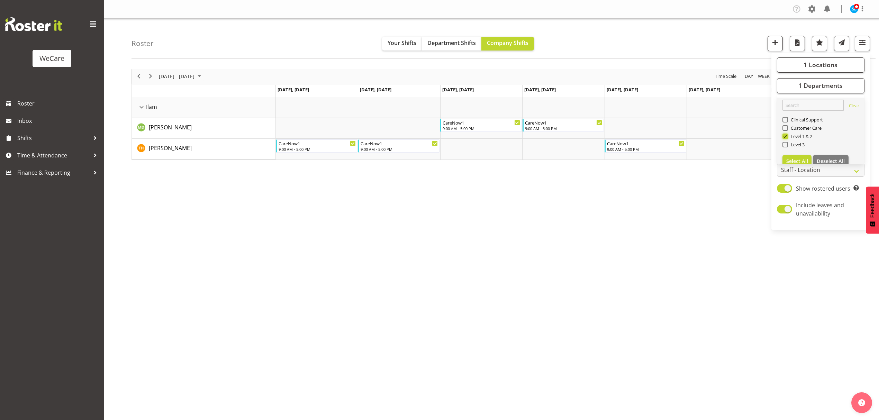
checkbox input "false"
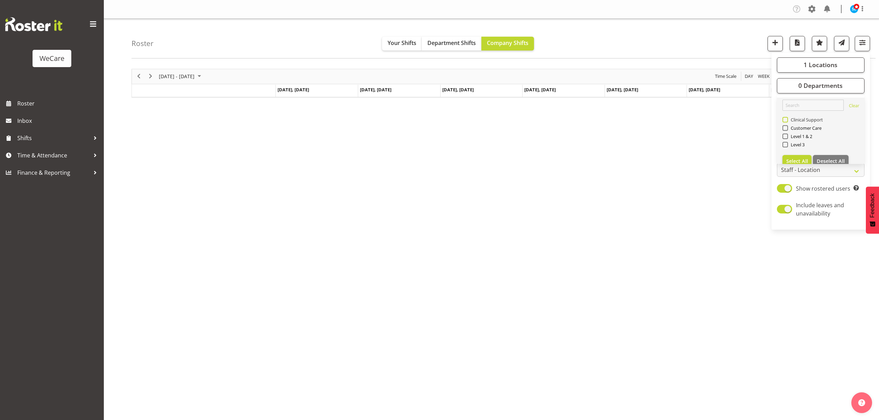
click at [786, 120] on span at bounding box center [785, 120] width 6 height 6
click at [786, 120] on input "Clinical Support" at bounding box center [784, 119] width 4 height 4
checkbox input "true"
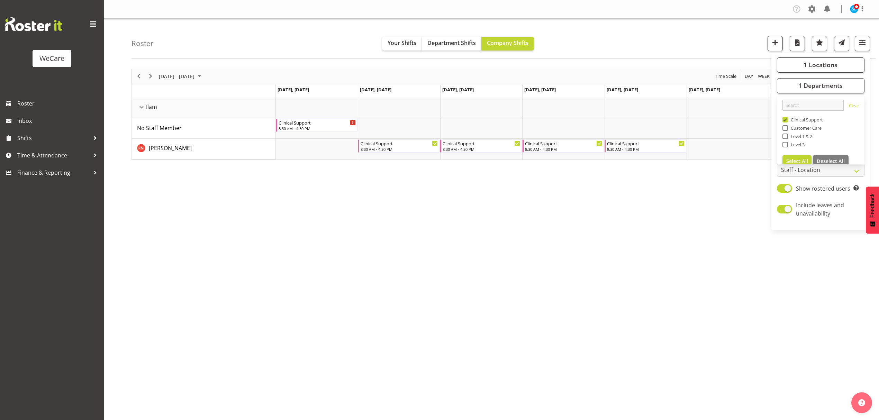
click at [727, 197] on div "October 06 - 12, 2025 Today Day Week Fortnight Month calendar Month Agenda Time…" at bounding box center [504, 202] width 747 height 277
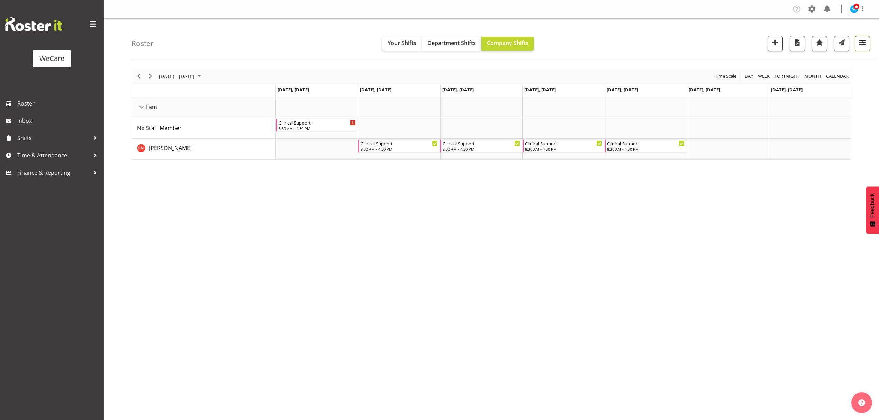
click at [860, 47] on span "button" at bounding box center [861, 42] width 9 height 9
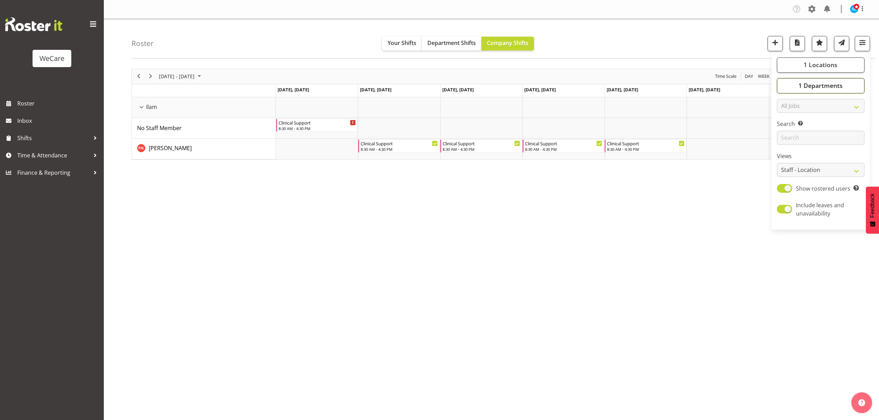
click at [812, 92] on button "1 Departments" at bounding box center [820, 85] width 88 height 15
click at [810, 89] on span "1 Departments" at bounding box center [820, 85] width 44 height 8
click at [812, 62] on span "1 Locations" at bounding box center [820, 65] width 34 height 8
click at [785, 90] on span at bounding box center [785, 91] width 6 height 6
click at [785, 90] on input "Ilam" at bounding box center [784, 90] width 4 height 4
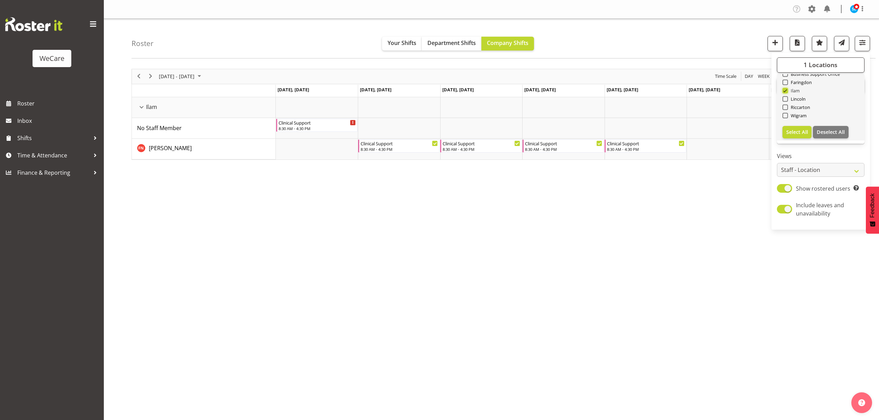
checkbox input "false"
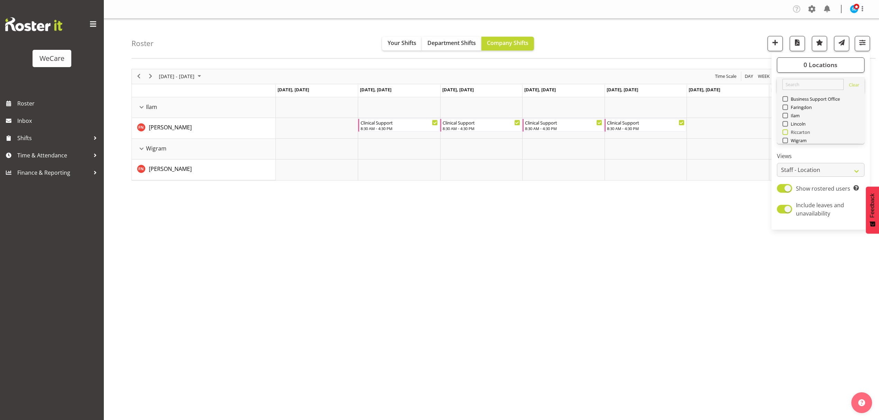
click at [791, 131] on span "Riccarton" at bounding box center [799, 132] width 22 height 6
click at [787, 131] on input "Riccarton" at bounding box center [784, 132] width 4 height 4
checkbox input "true"
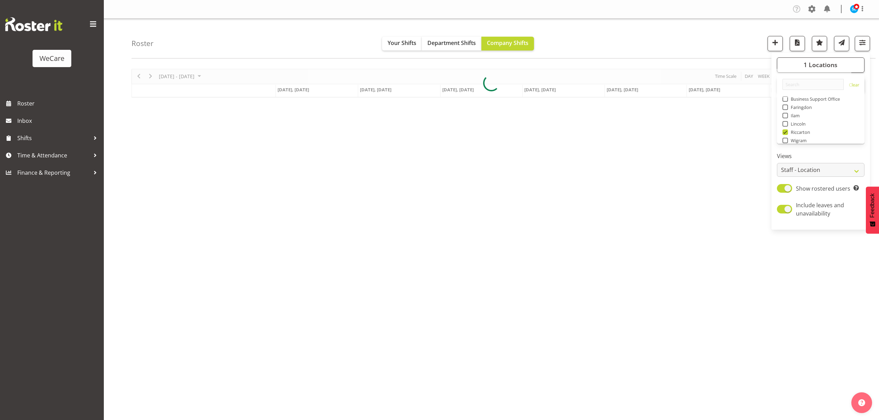
click at [755, 272] on div "October 06 - 12, 2025 Today Day Week Fortnight Month calendar Month Agenda Time…" at bounding box center [504, 202] width 747 height 277
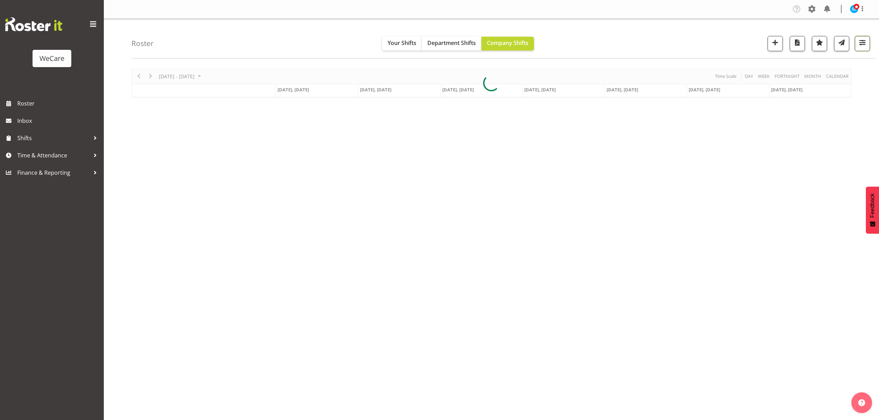
click at [857, 41] on span "button" at bounding box center [861, 42] width 9 height 9
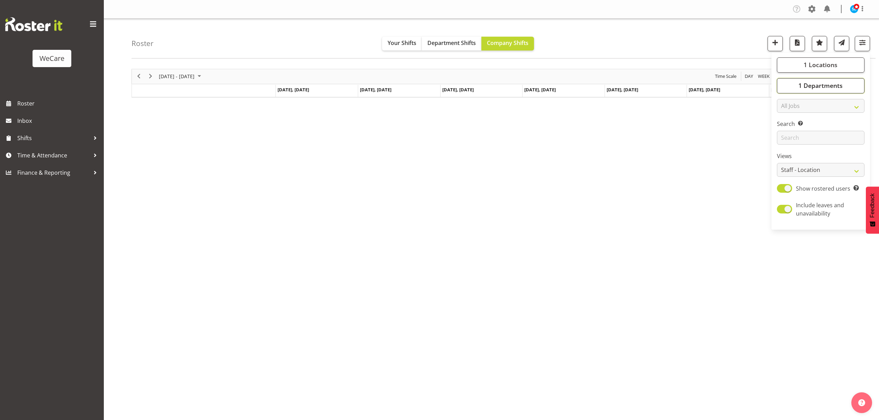
click at [803, 84] on span "1 Departments" at bounding box center [820, 85] width 44 height 8
click at [796, 89] on button "1 Departments" at bounding box center [820, 85] width 88 height 15
click at [798, 61] on button "1 Locations" at bounding box center [820, 64] width 88 height 15
click at [740, 36] on div "Roster Your Shifts Department Shifts Company Shifts 1 Locations Clear Business …" at bounding box center [503, 39] width 744 height 40
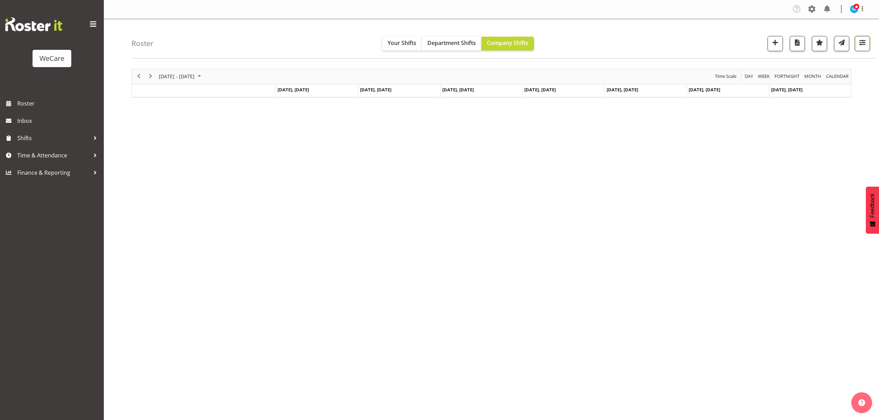
click at [860, 42] on span "button" at bounding box center [861, 42] width 9 height 9
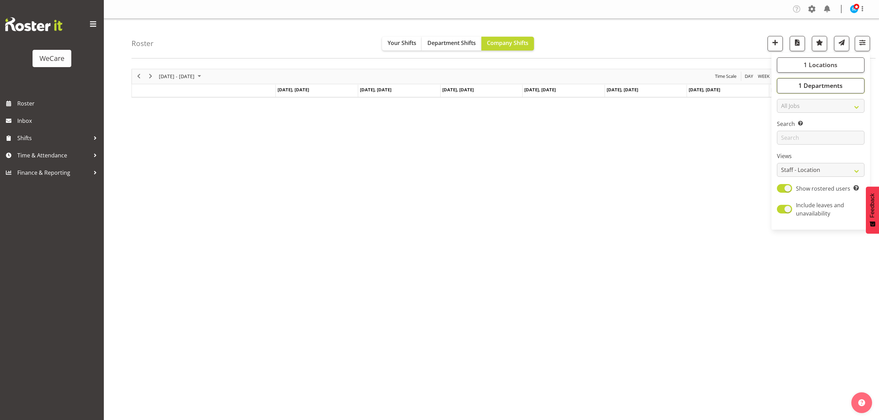
click at [836, 81] on span "1 Departments" at bounding box center [820, 85] width 44 height 8
click at [833, 67] on span "1 Locations" at bounding box center [820, 65] width 34 height 8
click at [822, 66] on span "1 Locations" at bounding box center [820, 65] width 34 height 8
click at [811, 84] on span "1 Departments" at bounding box center [820, 85] width 44 height 8
click at [798, 89] on button "1 Departments" at bounding box center [820, 85] width 88 height 15
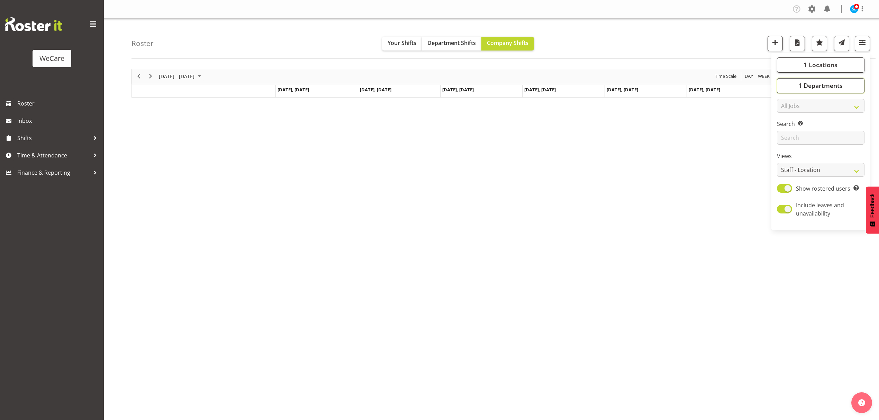
click at [796, 89] on button "1 Departments" at bounding box center [820, 85] width 88 height 15
click at [808, 84] on span "1 Departments" at bounding box center [820, 85] width 44 height 8
click at [797, 71] on button "1 Locations" at bounding box center [820, 64] width 88 height 15
click at [860, 46] on span "button" at bounding box center [861, 42] width 9 height 9
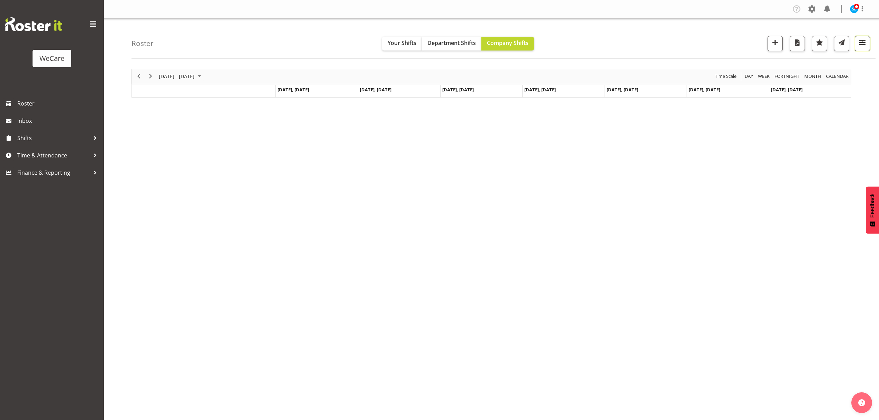
click at [860, 48] on button "button" at bounding box center [861, 43] width 15 height 15
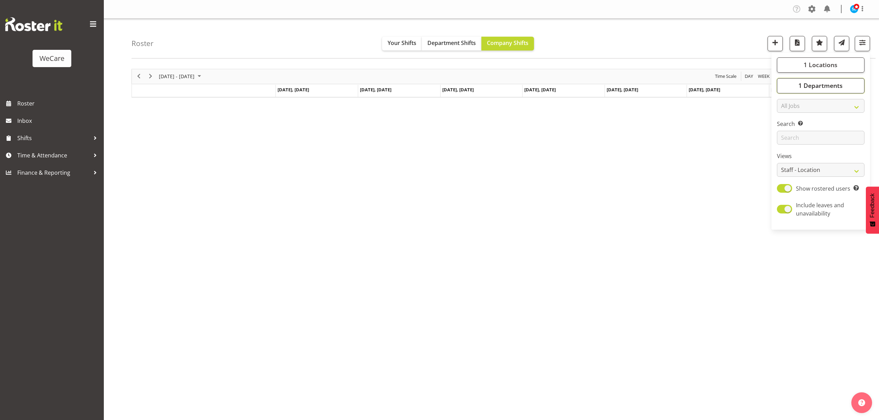
click at [810, 85] on span "1 Departments" at bounding box center [820, 85] width 44 height 8
click at [803, 81] on button "1 Departments" at bounding box center [820, 85] width 88 height 15
click at [817, 62] on span "1 Locations" at bounding box center [820, 65] width 34 height 8
click at [830, 66] on span "1 Locations" at bounding box center [820, 65] width 34 height 8
click at [824, 83] on span "1 Departments" at bounding box center [820, 85] width 44 height 8
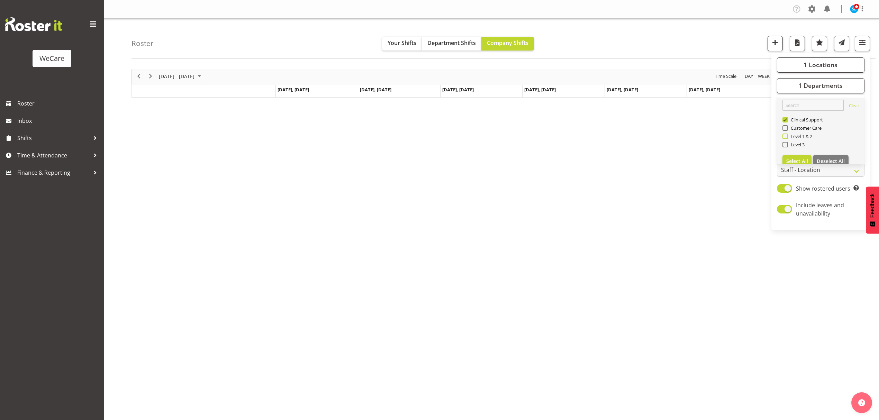
click at [784, 137] on span at bounding box center [785, 137] width 6 height 6
click at [784, 137] on input "Level 1 & 2" at bounding box center [784, 136] width 4 height 4
checkbox input "true"
click at [784, 144] on span at bounding box center [785, 145] width 6 height 6
click at [784, 144] on input "Level 3" at bounding box center [784, 144] width 4 height 4
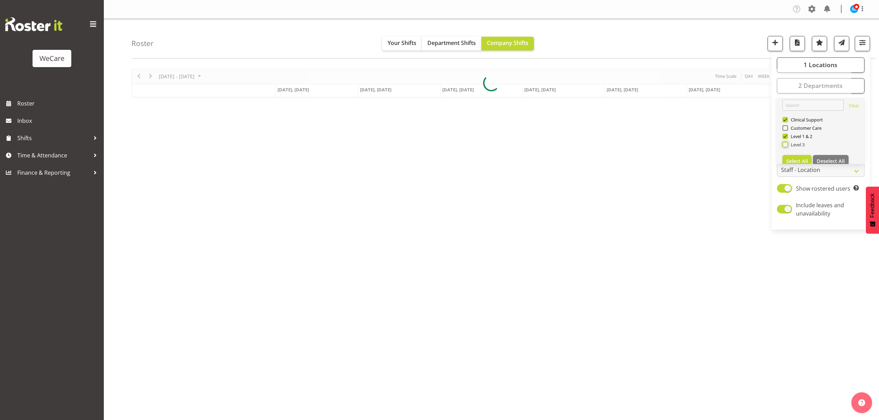
checkbox input "true"
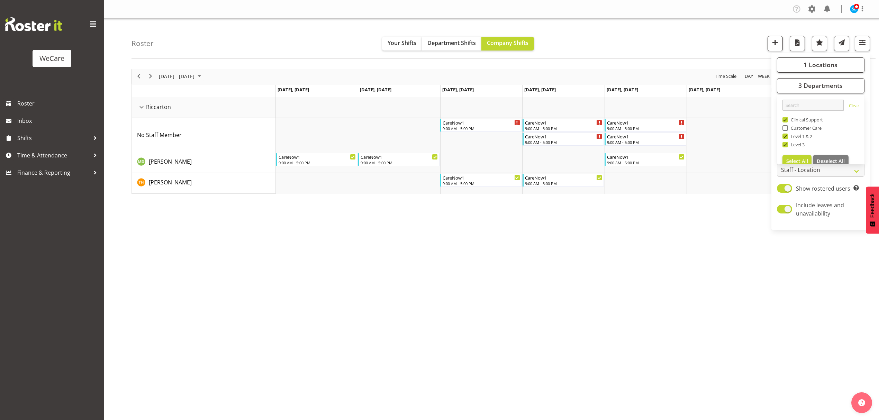
click at [718, 27] on div "Roster Your Shifts Department Shifts Company Shifts 1 Locations Clear Business …" at bounding box center [503, 39] width 744 height 40
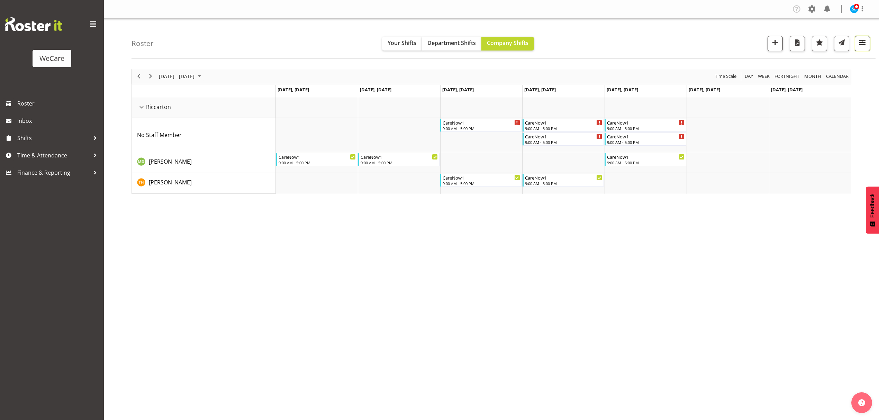
click at [857, 43] on span "button" at bounding box center [861, 42] width 9 height 9
click at [836, 80] on button "3 Departments" at bounding box center [820, 85] width 88 height 15
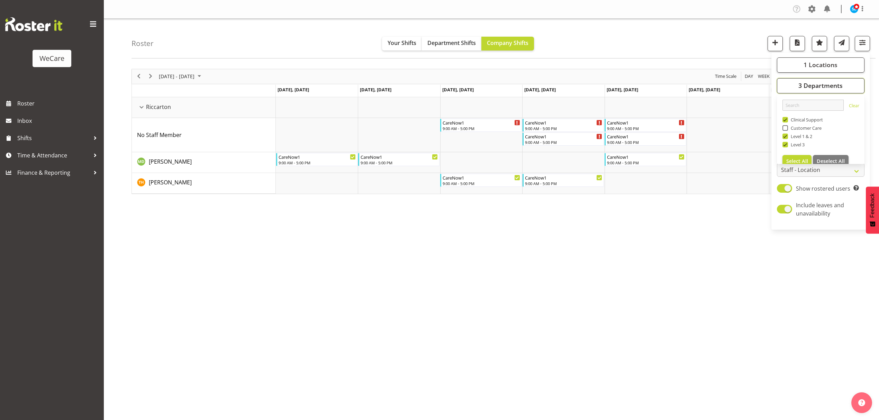
click at [836, 80] on button "3 Departments" at bounding box center [820, 85] width 88 height 15
click at [728, 35] on div "Roster Your Shifts Department Shifts Company Shifts 1 Locations Clear Business …" at bounding box center [503, 39] width 744 height 40
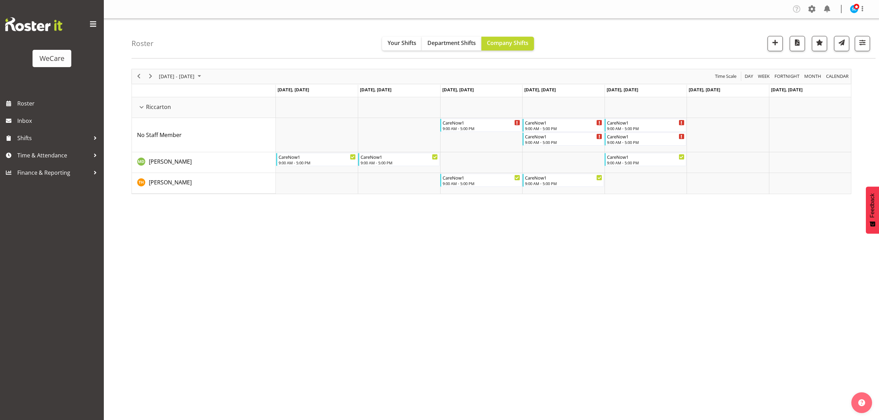
click at [540, 323] on div "October 06 - 12, 2025 Today Day Week Fortnight Month calendar Month Agenda Time…" at bounding box center [504, 202] width 747 height 277
click at [860, 47] on span "button" at bounding box center [861, 42] width 9 height 9
click at [626, 37] on div "Roster Your Shifts Department Shifts Company Shifts 1 Locations Clear Business …" at bounding box center [503, 39] width 744 height 40
click at [634, 222] on div "October 06 - 12, 2025 Today Day Week Fortnight Month calendar Month Agenda Time…" at bounding box center [504, 202] width 747 height 277
click at [186, 299] on div "October 06 - 12, 2025 Today Day Week Fortnight Month calendar Month Agenda Time…" at bounding box center [504, 202] width 747 height 277
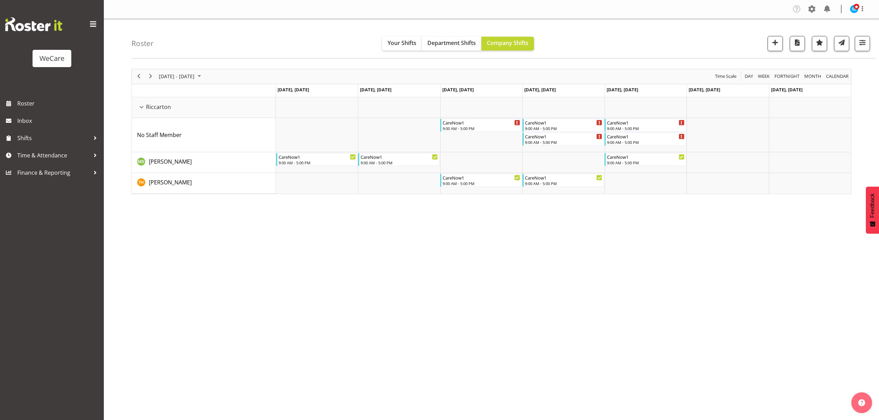
click at [787, 256] on div "October 06 - 12, 2025 Today Day Week Fortnight Month calendar Month Agenda Time…" at bounding box center [504, 202] width 747 height 277
click at [870, 63] on div "Roster Your Shifts Department Shifts Company Shifts 1 Locations Clear Business …" at bounding box center [491, 180] width 775 height 322
click at [867, 45] on button "button" at bounding box center [861, 43] width 15 height 15
click at [833, 85] on span "3 Departments" at bounding box center [820, 85] width 44 height 8
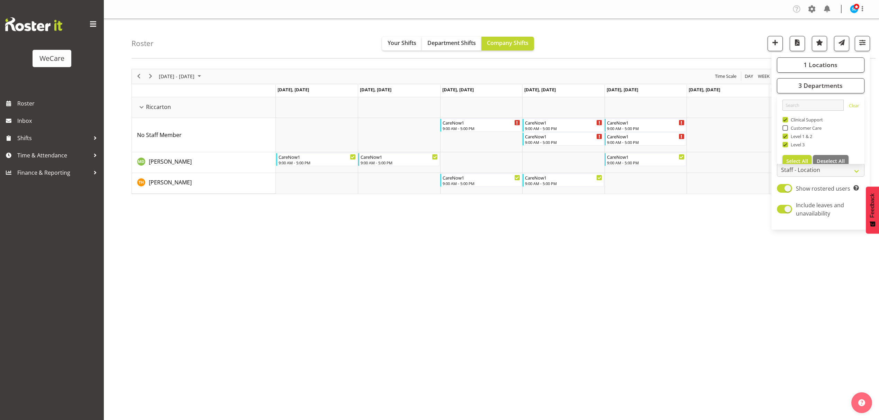
click at [747, 327] on div "October 06 - 12, 2025 Today Day Week Fortnight Month calendar Month Agenda Time…" at bounding box center [504, 202] width 747 height 277
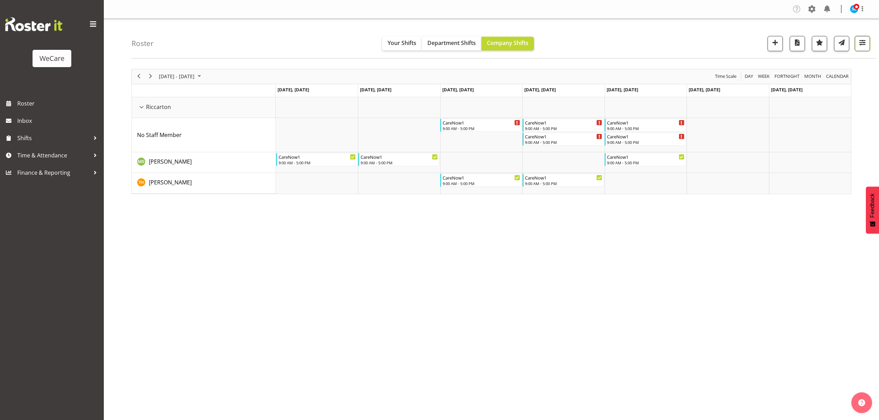
click at [861, 50] on button "button" at bounding box center [861, 43] width 15 height 15
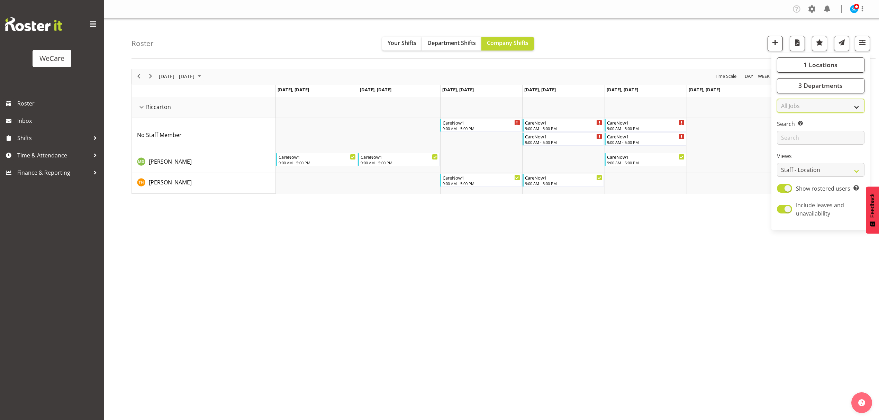
click at [814, 100] on select "All Jobs All Jobs" at bounding box center [820, 106] width 88 height 14
click at [812, 88] on span "3 Departments" at bounding box center [820, 85] width 44 height 8
click at [813, 88] on span "3 Departments" at bounding box center [820, 85] width 44 height 8
click at [818, 59] on button "1 Locations" at bounding box center [820, 64] width 88 height 15
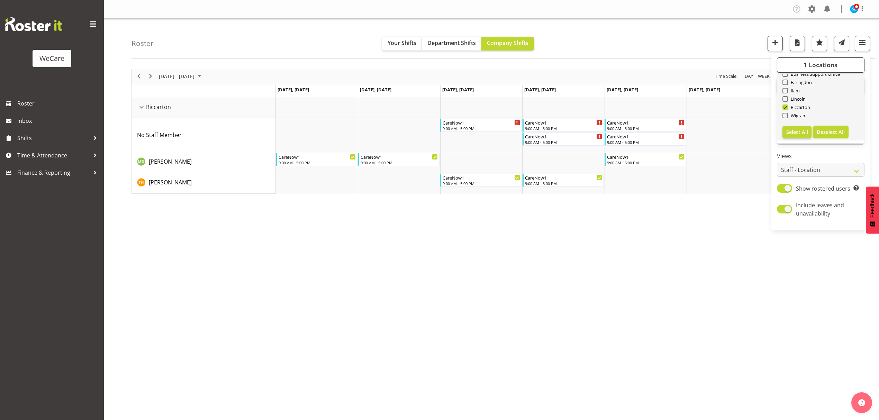
click at [839, 134] on span "Deselect All" at bounding box center [830, 132] width 28 height 7
checkbox input "false"
click at [830, 65] on span "0 Locations" at bounding box center [820, 65] width 34 height 8
click at [832, 89] on span "3 Departments" at bounding box center [820, 85] width 44 height 8
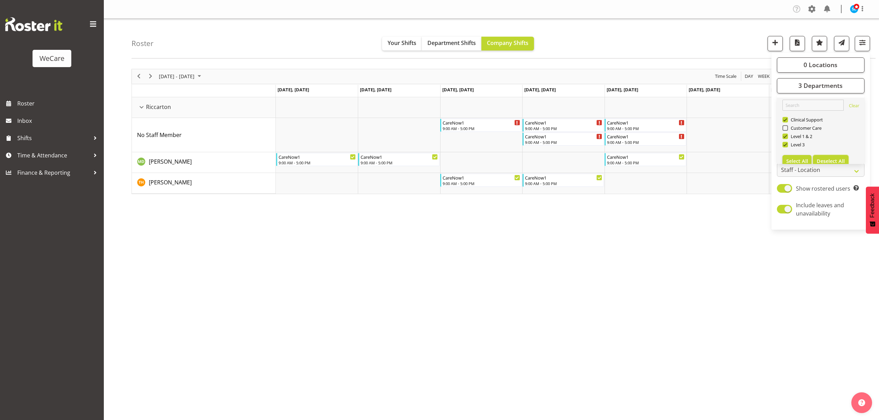
click at [822, 158] on span "Deselect All" at bounding box center [830, 161] width 28 height 7
checkbox input "false"
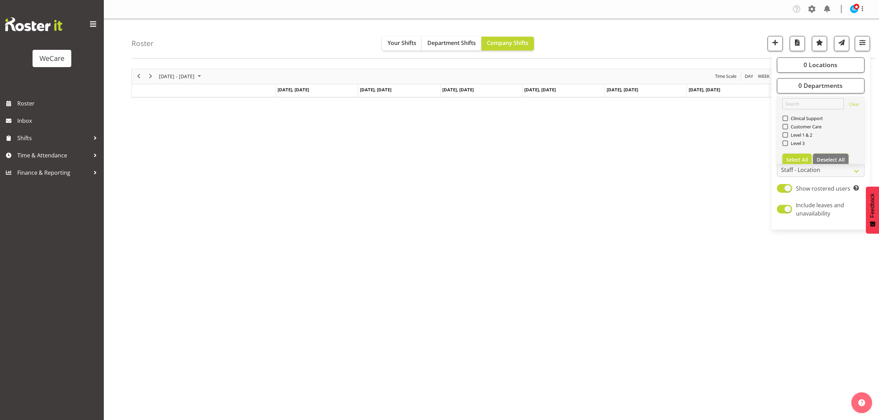
scroll to position [0, 0]
click at [798, 118] on span "Clinical Support" at bounding box center [805, 120] width 35 height 6
click at [787, 118] on input "Clinical Support" at bounding box center [784, 119] width 4 height 4
checkbox input "true"
click at [818, 62] on span "0 Locations" at bounding box center [820, 65] width 34 height 8
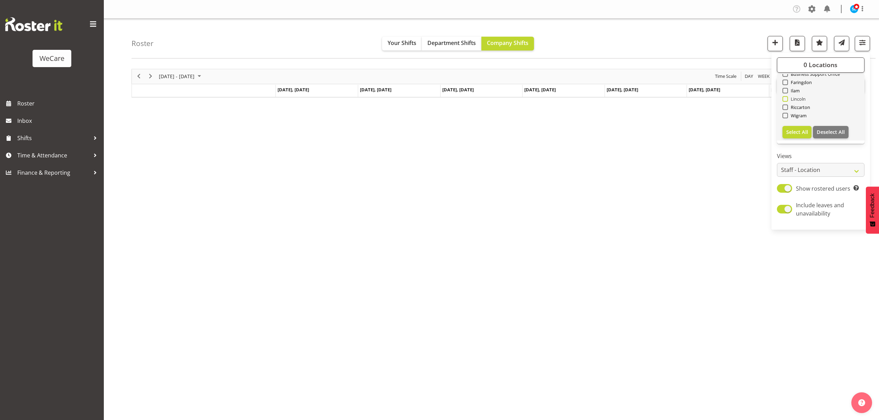
click at [784, 99] on span at bounding box center [785, 99] width 6 height 6
click at [784, 99] on input "Lincoln" at bounding box center [784, 98] width 4 height 4
checkbox input "true"
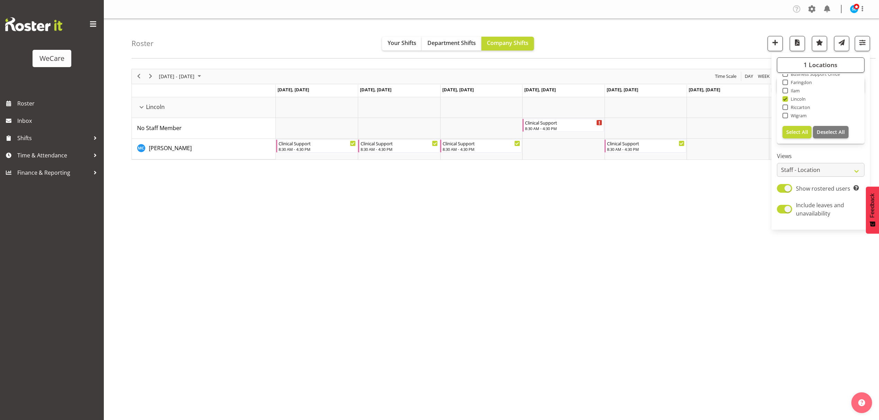
click at [633, 28] on div "Roster Your Shifts Department Shifts Company Shifts 1 Locations Clear Business …" at bounding box center [503, 39] width 744 height 40
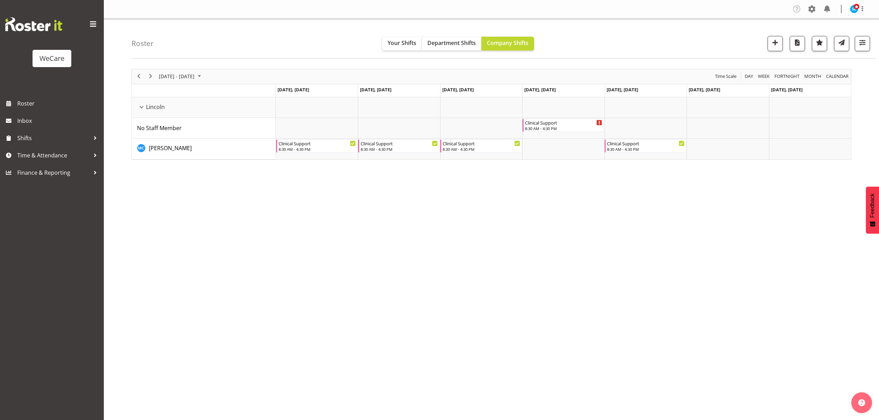
click at [727, 203] on div "October 06 - 12, 2025 Today Day Week Fortnight Month calendar Month Agenda Time…" at bounding box center [504, 202] width 747 height 277
click at [863, 43] on span "button" at bounding box center [861, 42] width 9 height 9
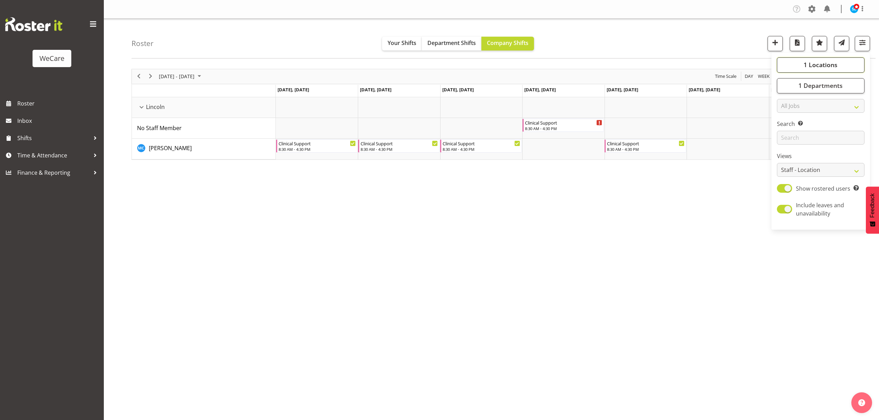
click at [824, 67] on span "1 Locations" at bounding box center [820, 65] width 34 height 8
click at [824, 65] on span "1 Locations" at bounding box center [820, 65] width 34 height 8
click at [827, 83] on span "1 Departments" at bounding box center [820, 85] width 44 height 8
click at [786, 95] on div "Clear Clinical Support Customer Care Level 1 & 2 Level 3 Select All Deselect All" at bounding box center [820, 129] width 88 height 69
click at [784, 89] on button "1 Departments" at bounding box center [820, 85] width 88 height 15
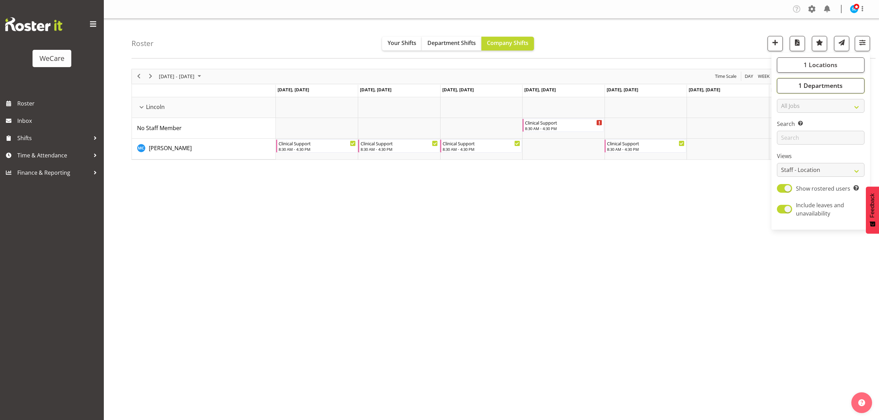
click at [790, 80] on button "1 Departments" at bounding box center [820, 85] width 88 height 15
click at [790, 83] on button "1 Departments" at bounding box center [820, 85] width 88 height 15
click at [864, 42] on span "button" at bounding box center [861, 42] width 9 height 9
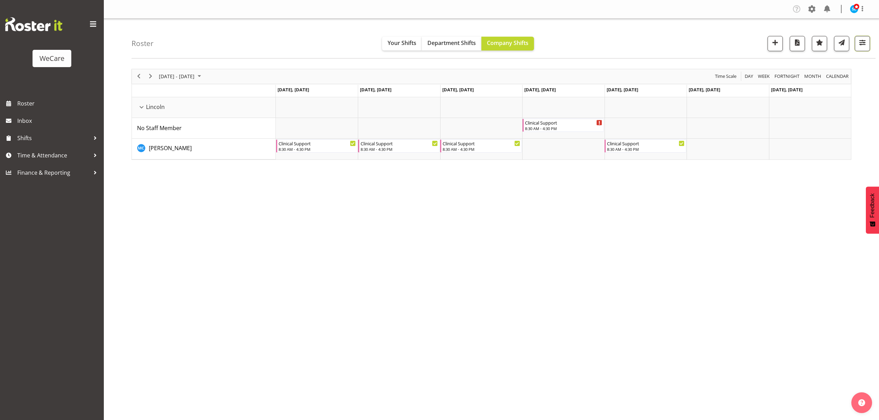
click at [864, 42] on span "button" at bounding box center [861, 42] width 9 height 9
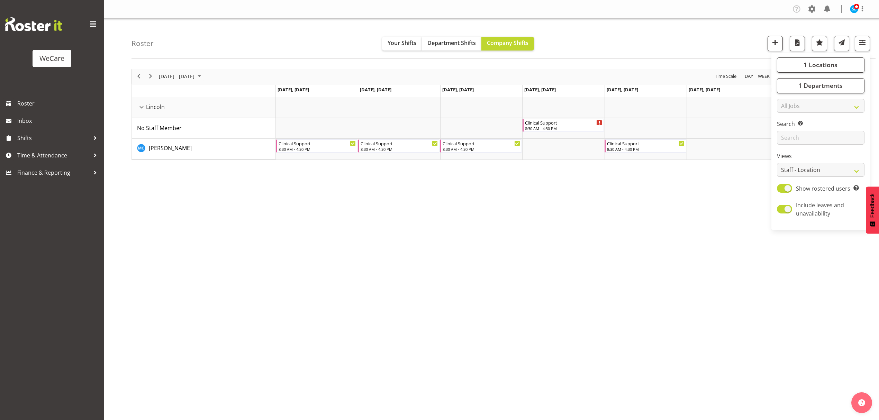
click at [824, 255] on div "October 06 - 12, 2025 Today Day Week Fortnight Month calendar Month Agenda Time…" at bounding box center [504, 202] width 747 height 277
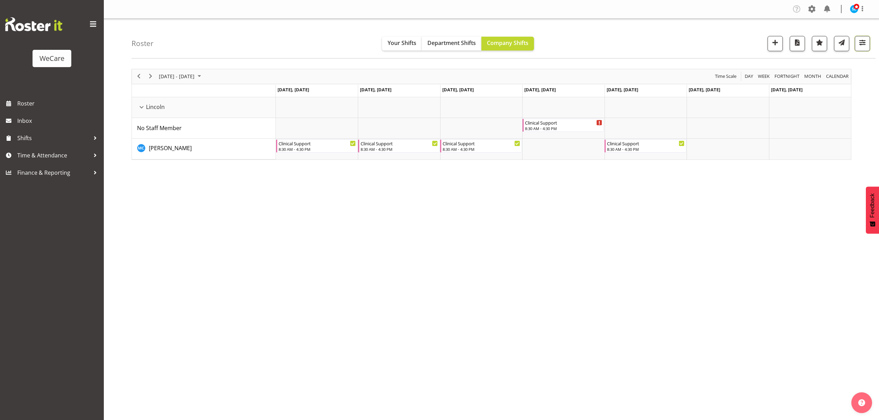
click at [865, 38] on button "button" at bounding box center [861, 43] width 15 height 15
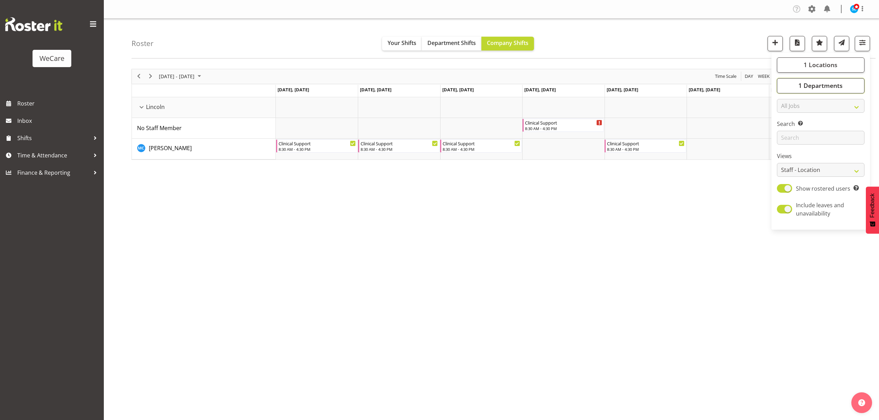
drag, startPoint x: 843, startPoint y: 82, endPoint x: 832, endPoint y: 132, distance: 51.3
click at [842, 85] on button "1 Departments" at bounding box center [820, 85] width 88 height 15
drag, startPoint x: 831, startPoint y: 63, endPoint x: 831, endPoint y: 75, distance: 12.5
click at [831, 63] on span "1 Locations" at bounding box center [820, 65] width 34 height 8
click at [783, 109] on span at bounding box center [785, 107] width 6 height 6
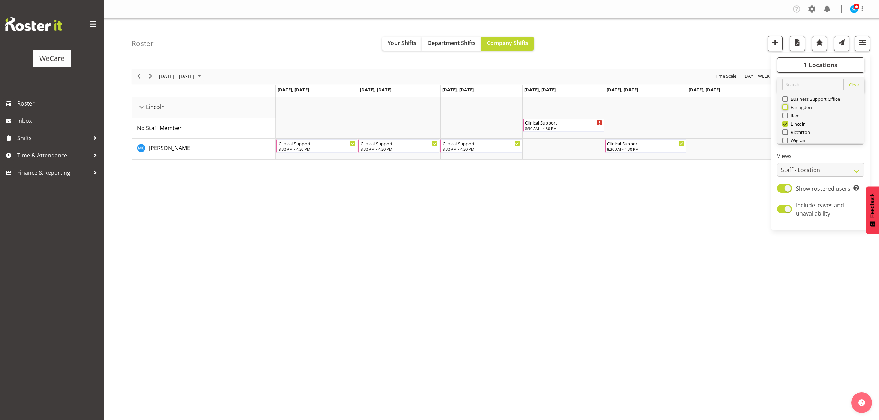
click at [783, 109] on input "Faringdon" at bounding box center [784, 107] width 4 height 4
checkbox input "true"
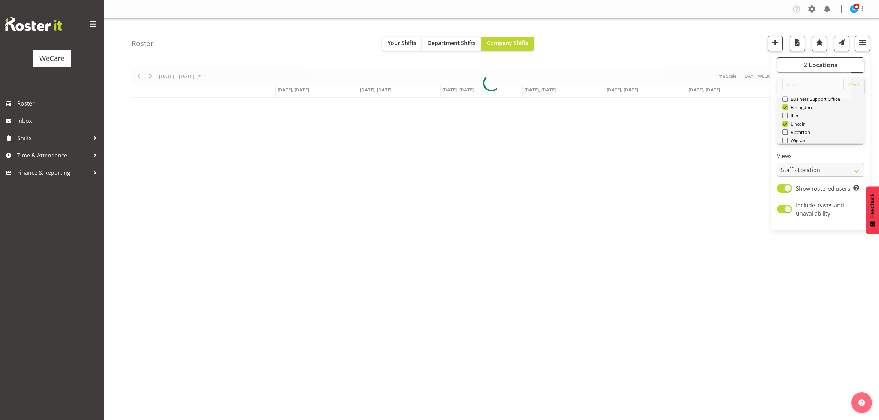
click at [787, 122] on span at bounding box center [785, 124] width 6 height 6
click at [787, 122] on input "Lincoln" at bounding box center [784, 123] width 4 height 4
checkbox input "false"
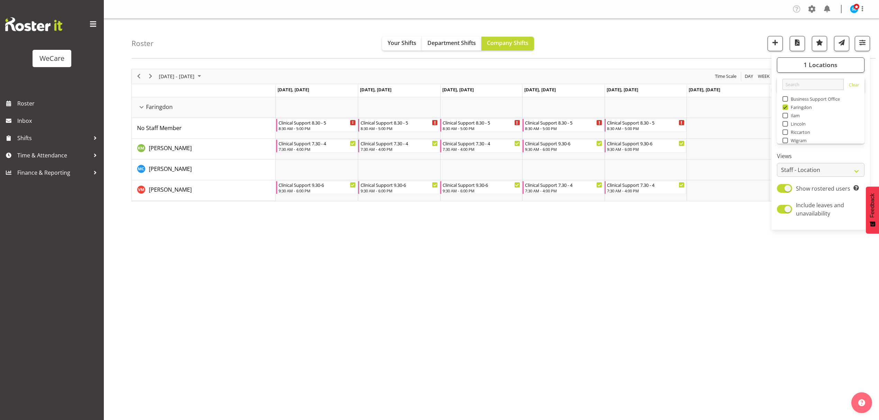
click at [728, 39] on div "Roster Your Shifts Department Shifts Company Shifts 1 Locations Clear Business …" at bounding box center [503, 39] width 744 height 40
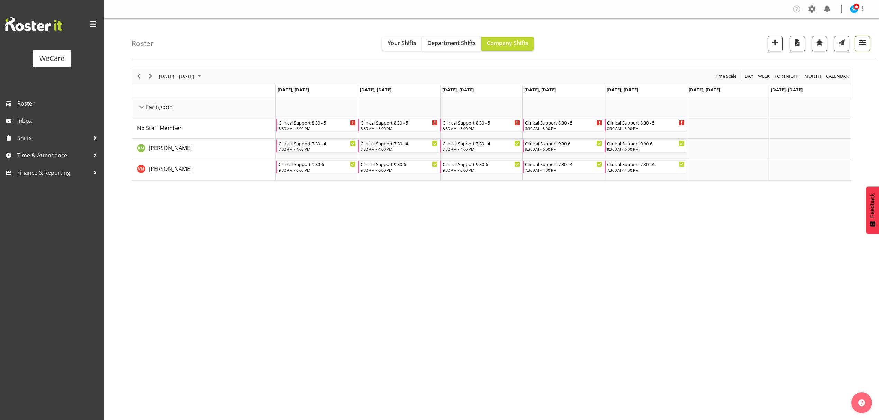
click at [866, 46] on button "button" at bounding box center [861, 43] width 15 height 15
click at [838, 87] on span "1 Departments" at bounding box center [820, 85] width 44 height 8
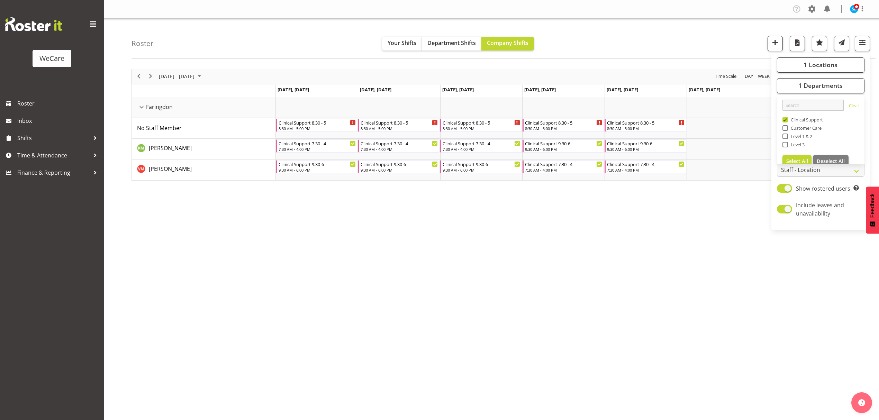
click at [785, 119] on span at bounding box center [785, 120] width 6 height 6
click at [785, 119] on input "Clinical Support" at bounding box center [784, 119] width 4 height 4
checkbox input "false"
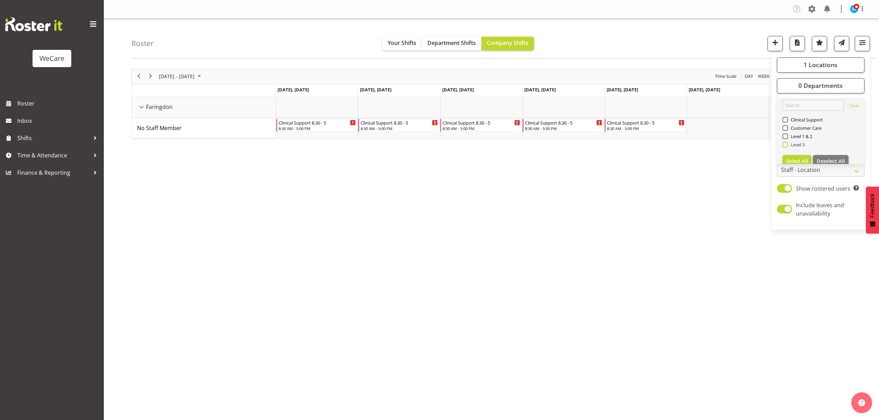
click at [784, 146] on span at bounding box center [785, 145] width 6 height 6
click at [784, 146] on input "Level 3" at bounding box center [784, 144] width 4 height 4
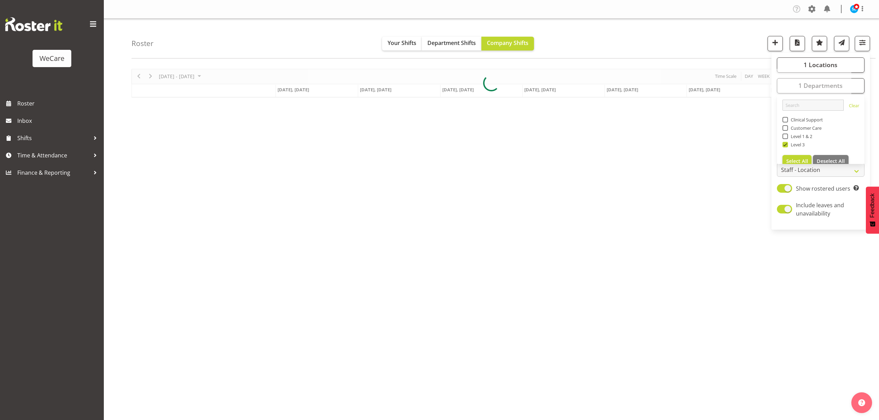
click at [641, 34] on div "Roster Your Shifts Department Shifts Company Shifts 1 Locations Clear Business …" at bounding box center [503, 39] width 744 height 40
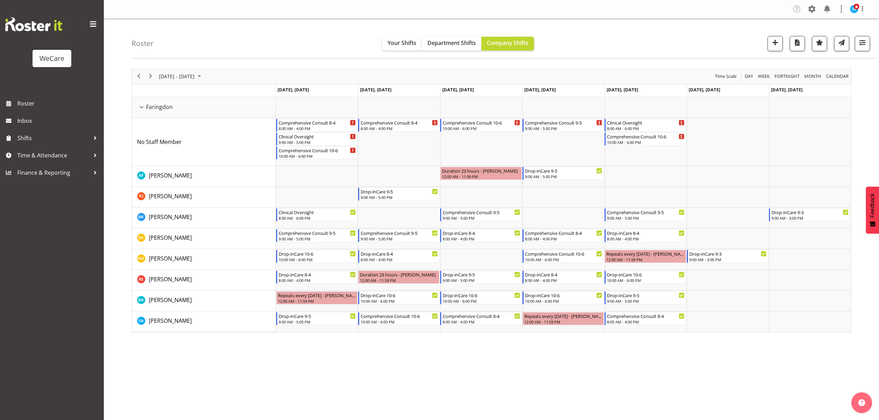
click at [619, 362] on div "Company Settings Roles & Skills Tasks Jobs Employees Locations & Departments Ac…" at bounding box center [491, 210] width 775 height 420
click at [863, 43] on span "button" at bounding box center [861, 42] width 9 height 9
click at [834, 85] on span "1 Departments" at bounding box center [820, 85] width 44 height 8
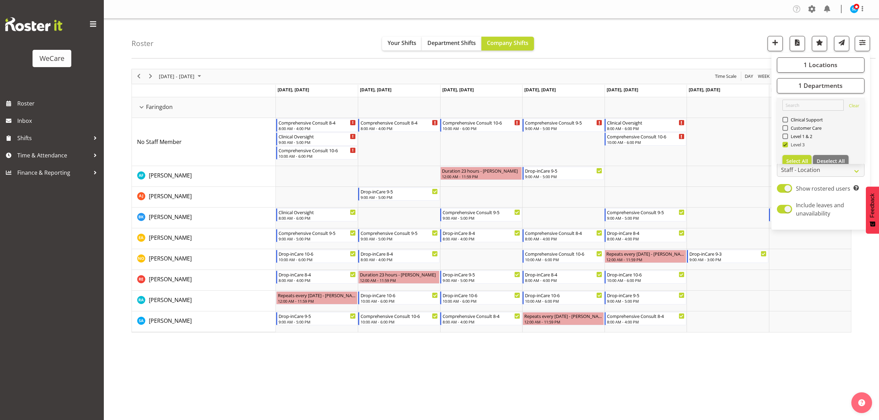
click at [785, 145] on span at bounding box center [785, 145] width 6 height 6
click at [785, 145] on input "Level 3" at bounding box center [784, 144] width 4 height 4
checkbox input "false"
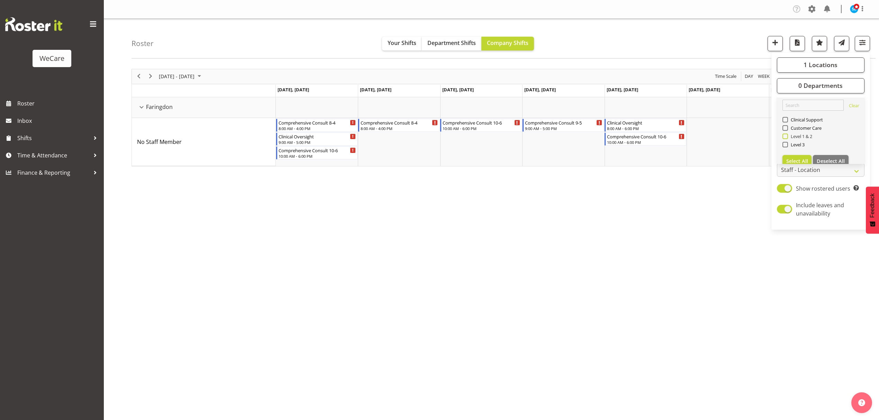
click at [786, 137] on span at bounding box center [785, 137] width 6 height 6
click at [786, 137] on input "Level 1 & 2" at bounding box center [784, 136] width 4 height 4
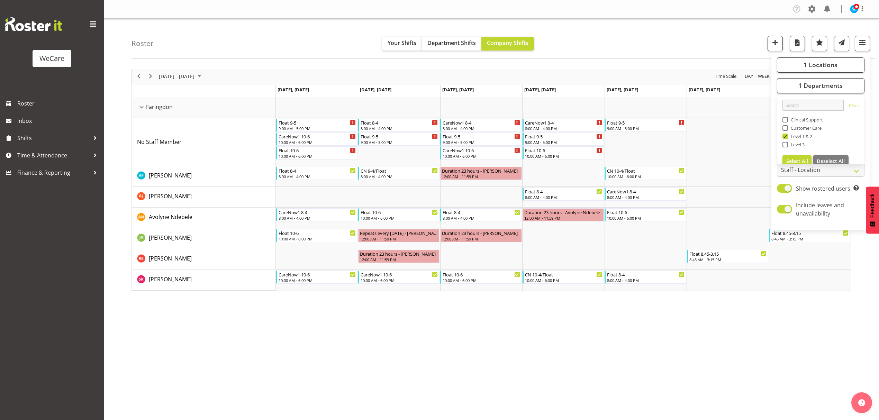
click at [767, 339] on div "October 06 - 12, 2025 Today Day Week Fortnight Month calendar Month Agenda Time…" at bounding box center [504, 202] width 747 height 277
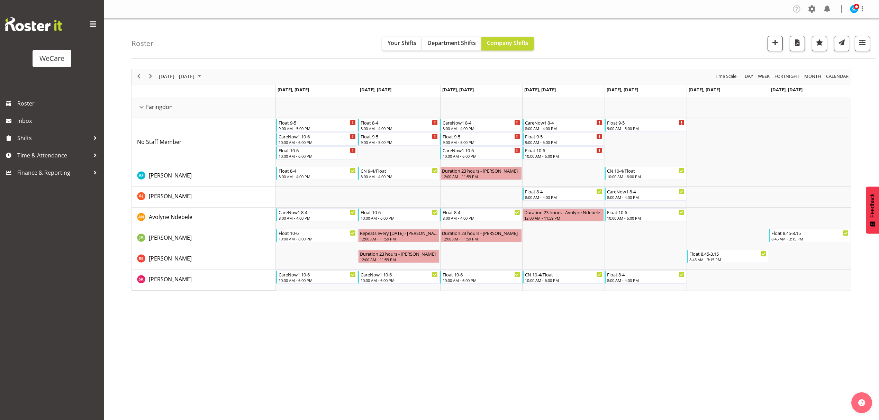
drag, startPoint x: 711, startPoint y: 365, endPoint x: 706, endPoint y: 359, distance: 8.8
click at [711, 365] on div "Company Settings Roles & Skills Tasks Jobs Employees Locations & Departments Ac…" at bounding box center [491, 210] width 775 height 420
click at [861, 45] on span "button" at bounding box center [861, 42] width 9 height 9
click at [826, 83] on span "1 Departments" at bounding box center [820, 85] width 44 height 8
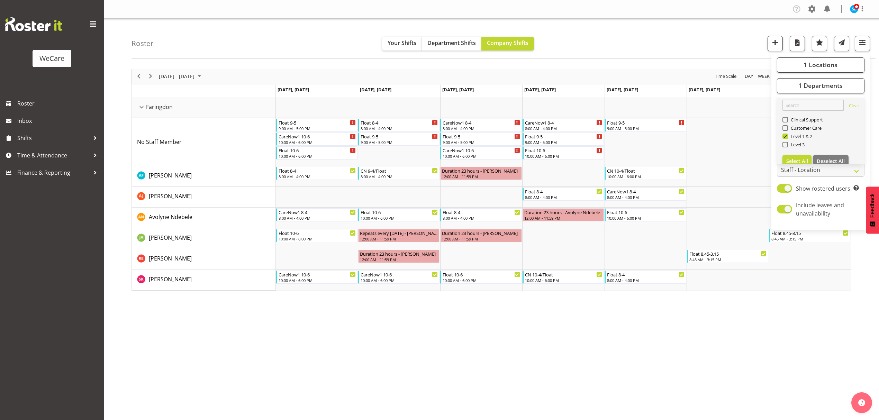
click at [784, 138] on span at bounding box center [785, 137] width 6 height 6
click at [784, 138] on input "Level 1 & 2" at bounding box center [784, 136] width 4 height 4
checkbox input "false"
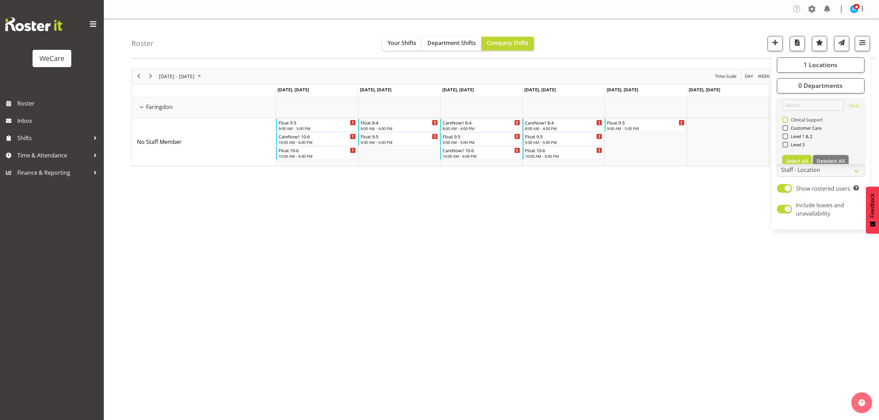
click at [785, 118] on span at bounding box center [785, 120] width 6 height 6
click at [785, 118] on input "Clinical Support" at bounding box center [784, 119] width 4 height 4
checkbox input "true"
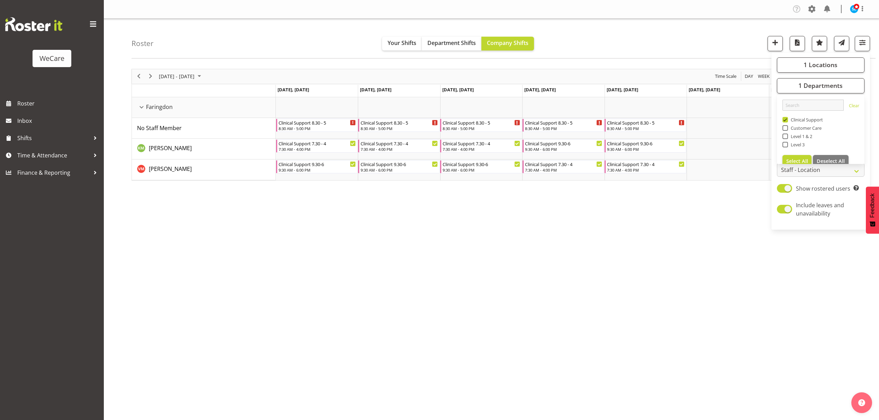
click at [667, 267] on div "October 06 - 12, 2025 Today Day Week Fortnight Month calendar Month Agenda Time…" at bounding box center [504, 202] width 747 height 277
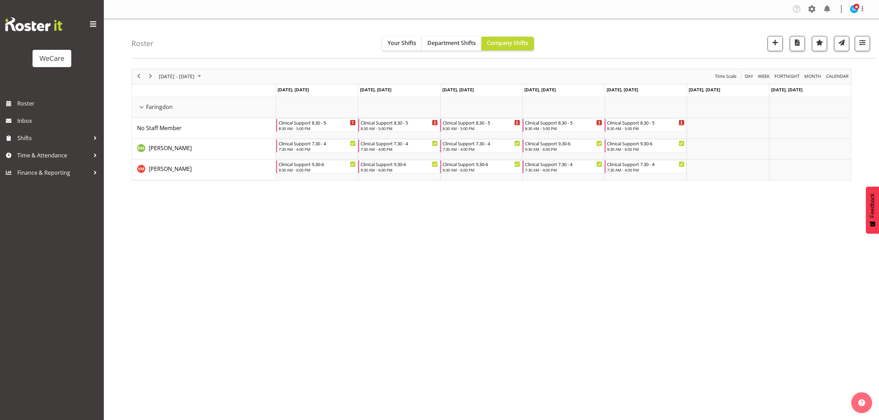
click at [718, 260] on div "October 06 - 12, 2025 Today Day Week Fortnight Month calendar Month Agenda Time…" at bounding box center [504, 202] width 747 height 277
click at [439, 291] on div "October 06 - 12, 2025 Today Day Week Fortnight Month calendar Month Agenda Time…" at bounding box center [504, 202] width 747 height 277
click at [586, 306] on div "October 06 - 12, 2025 Today Day Week Fortnight Month calendar Month Agenda Time…" at bounding box center [504, 202] width 747 height 277
click at [868, 39] on button "button" at bounding box center [861, 43] width 15 height 15
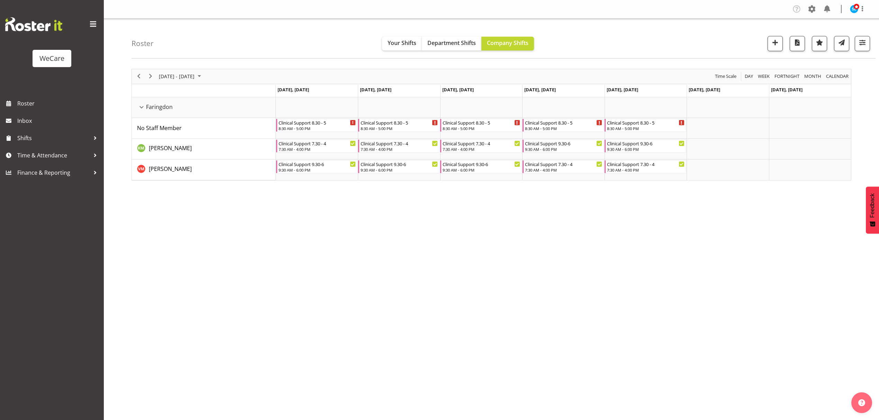
click at [238, 340] on div "October 06 - 12, 2025 Today Day Week Fortnight Month calendar Month Agenda Time…" at bounding box center [504, 202] width 747 height 277
click at [294, 348] on div "Company Settings Roles & Skills Tasks Jobs Employees Locations & Departments Ac…" at bounding box center [491, 210] width 775 height 420
click at [293, 348] on div "Company Settings Roles & Skills Tasks Jobs Employees Locations & Departments Ac…" at bounding box center [491, 210] width 775 height 420
click at [550, 333] on div "October 06 - 12, 2025 Today Day Week Fortnight Month calendar Month Agenda Time…" at bounding box center [504, 202] width 747 height 277
